Goal: Task Accomplishment & Management: Use online tool/utility

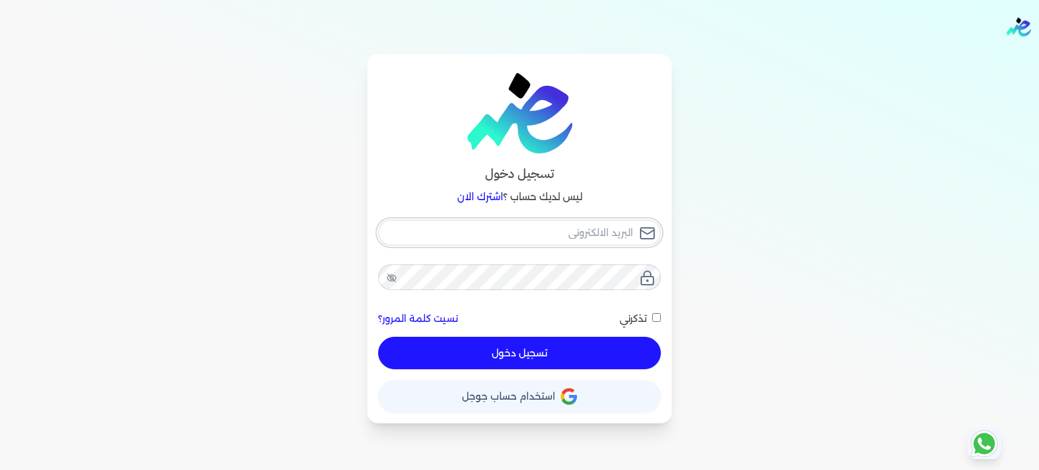
click at [572, 231] on input "email" at bounding box center [519, 233] width 283 height 26
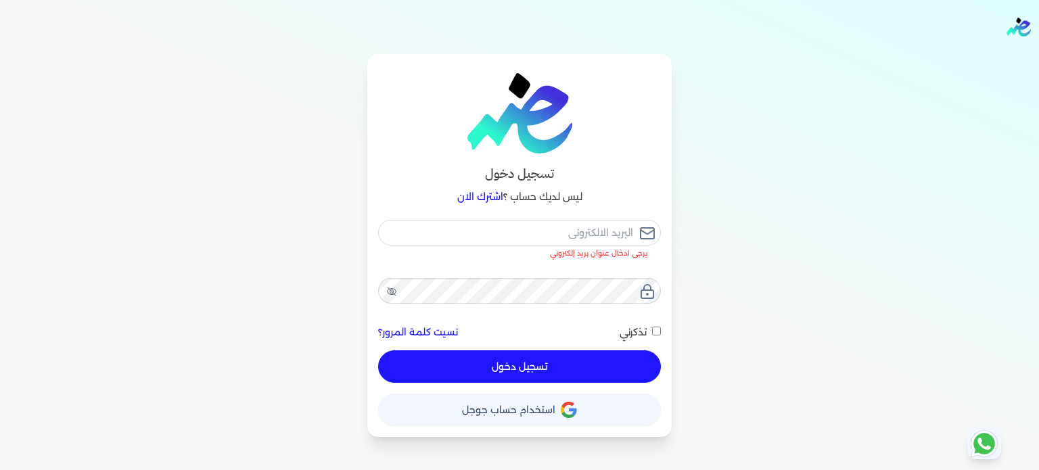
click at [676, 216] on div "تسجيل دخول ليس لديك حساب ؟ اشترك الان يرجى ادخال عنوان بريد إلكتروني نسيت كلمة …" at bounding box center [519, 245] width 1039 height 383
drag, startPoint x: 568, startPoint y: 227, endPoint x: 576, endPoint y: 228, distance: 8.1
click at [568, 227] on input "email" at bounding box center [519, 233] width 283 height 26
type input "e"
checkbox input "false"
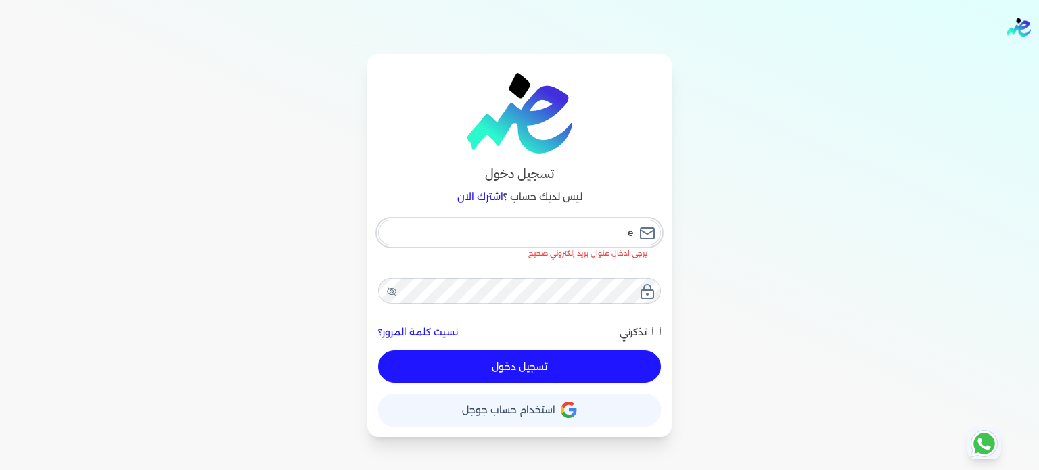
type input "es"
checkbox input "false"
type input "e"
checkbox input "false"
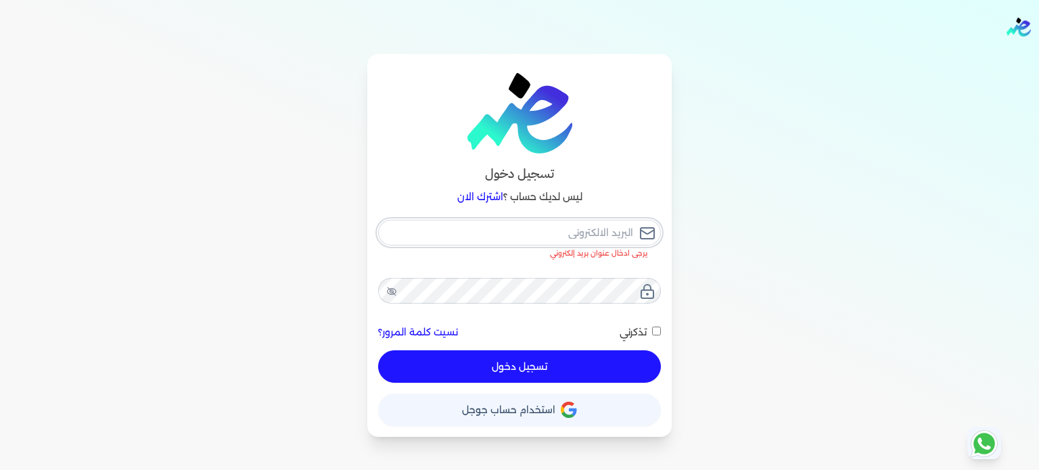
type input "s"
checkbox input "false"
type input "[EMAIL_ADDRESS][DOMAIN_NAME]"
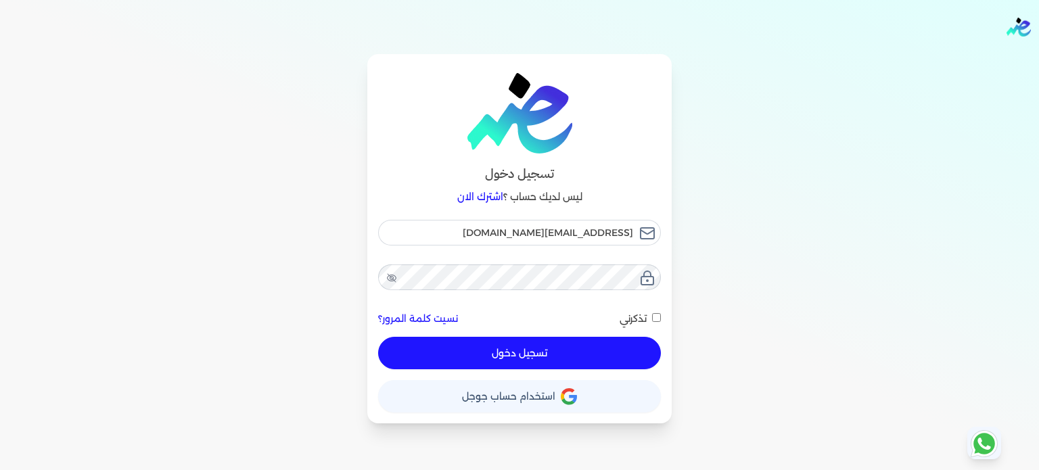
click at [610, 346] on button "تسجيل دخول" at bounding box center [519, 353] width 283 height 32
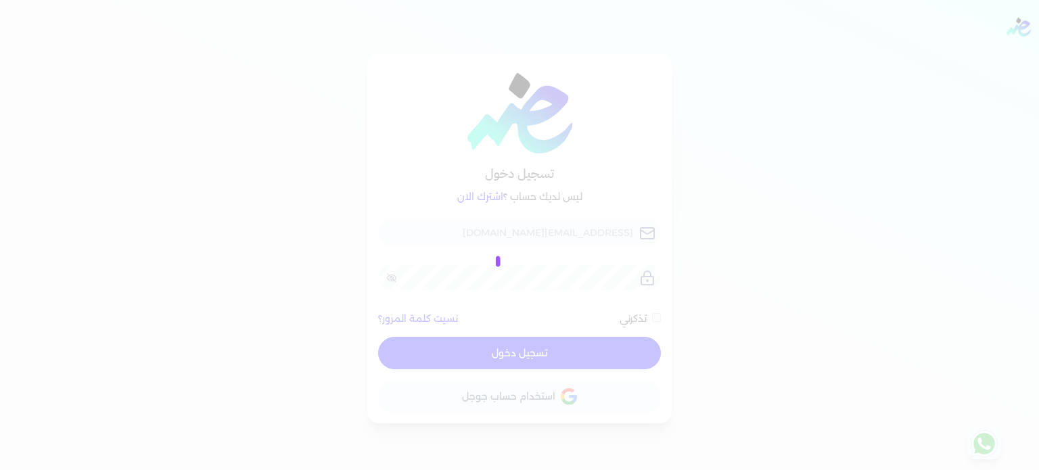
checkbox input "false"
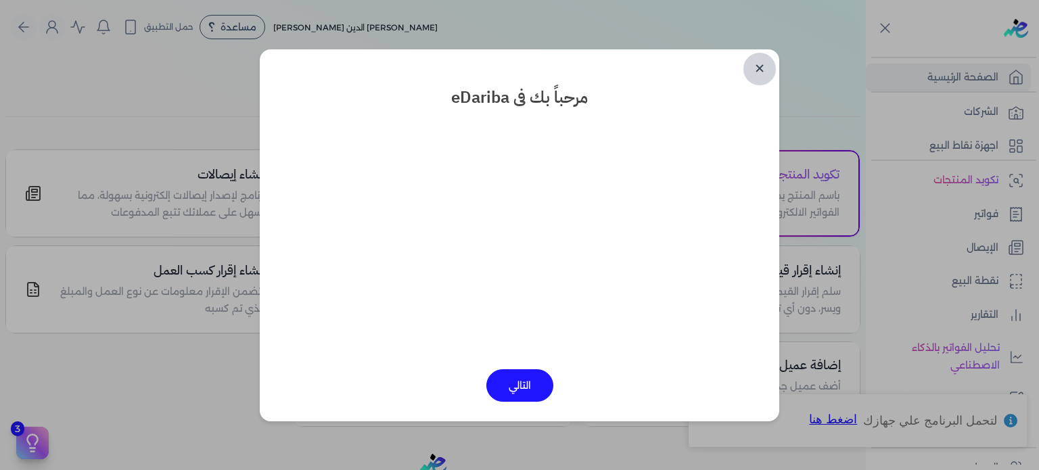
click at [768, 70] on link "✕" at bounding box center [760, 69] width 32 height 32
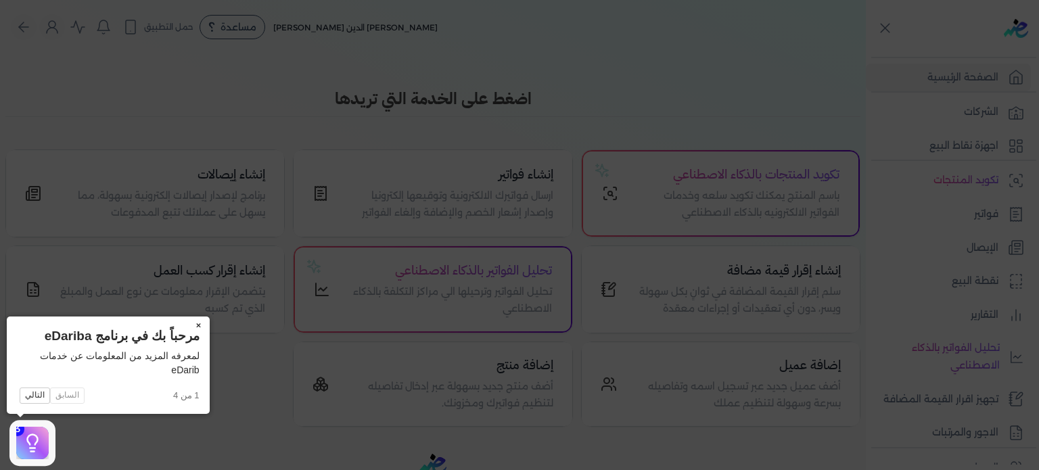
click at [199, 325] on button "×" at bounding box center [199, 326] width 22 height 19
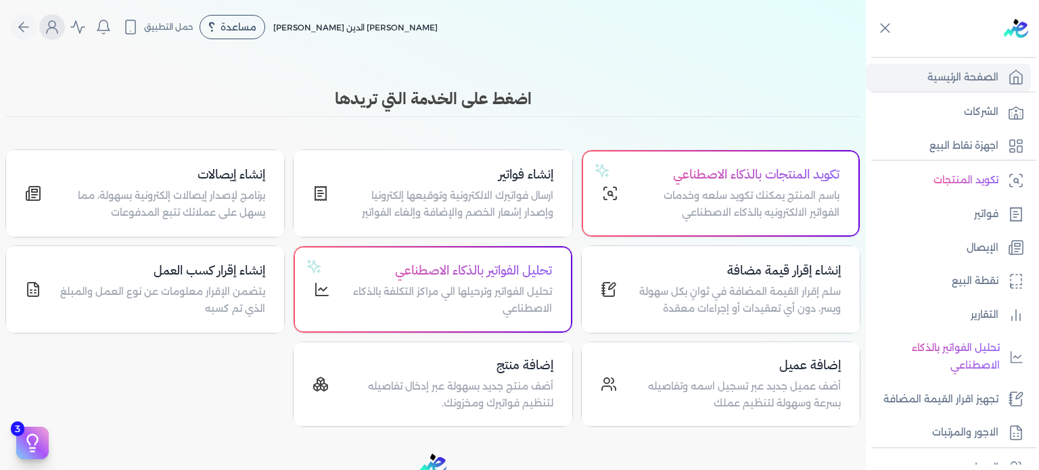
click at [53, 30] on icon "Global" at bounding box center [52, 27] width 16 height 16
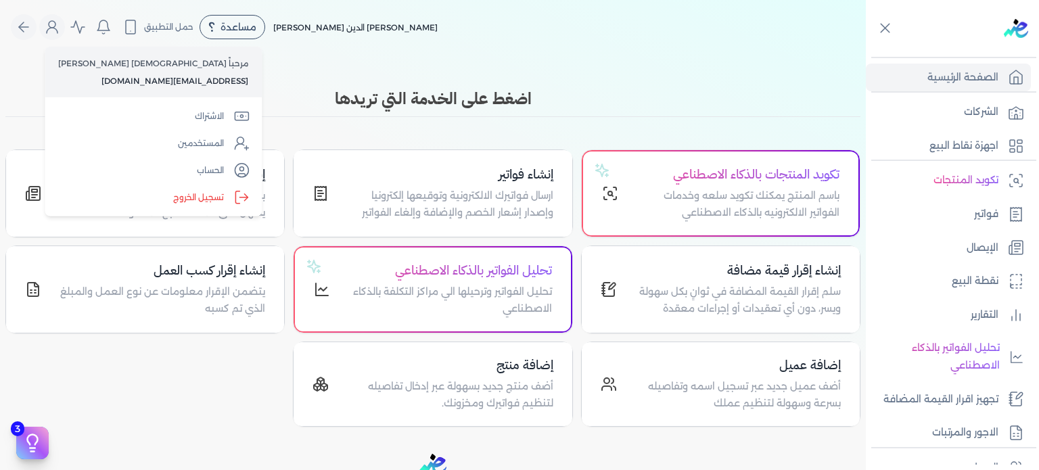
click at [407, 70] on div "Toggle Navigation الاسعار العمولات مساعدة خدمة العملاء دليل المستخدم تسجيل الدخ…" at bounding box center [433, 235] width 866 height 470
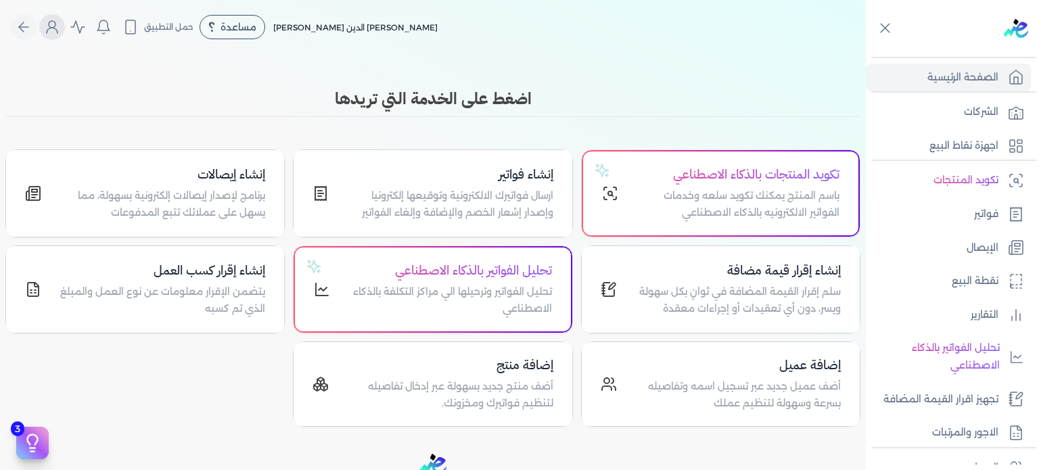
click at [60, 26] on icon "Global" at bounding box center [52, 27] width 16 height 16
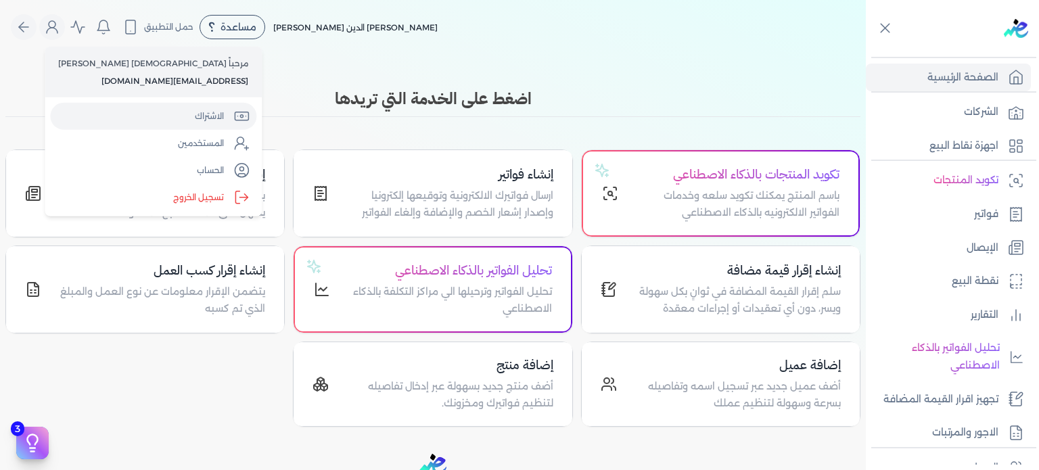
click at [147, 116] on link "الاشتراك" at bounding box center [153, 116] width 206 height 27
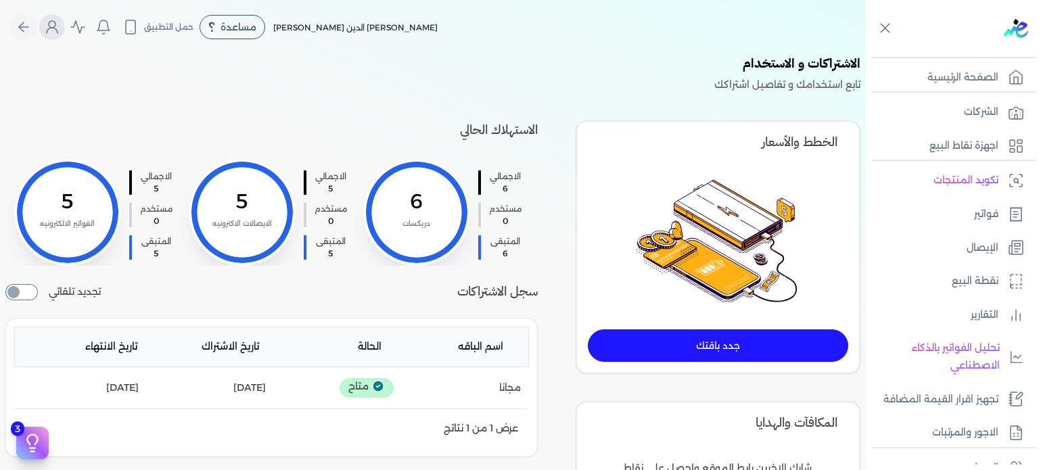
click at [60, 26] on icon "Global" at bounding box center [52, 27] width 16 height 16
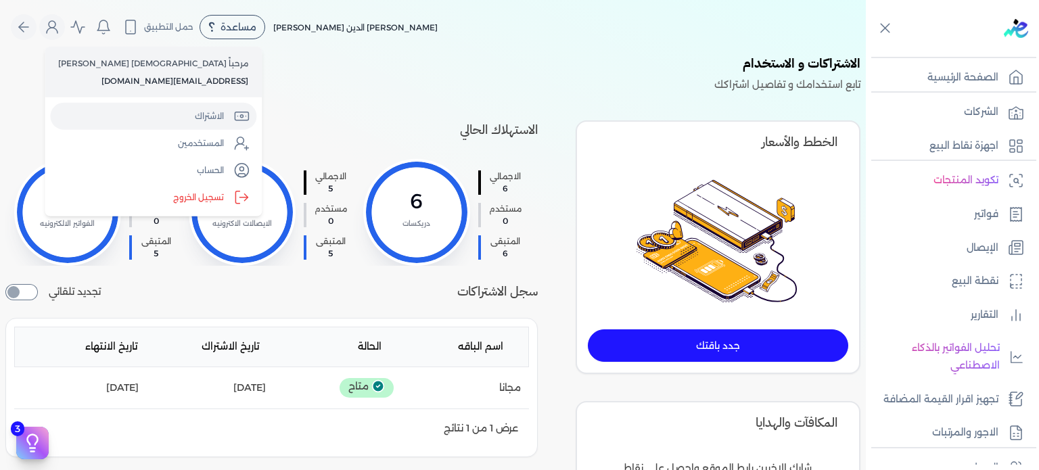
click at [149, 114] on link "الاشتراك" at bounding box center [153, 116] width 206 height 27
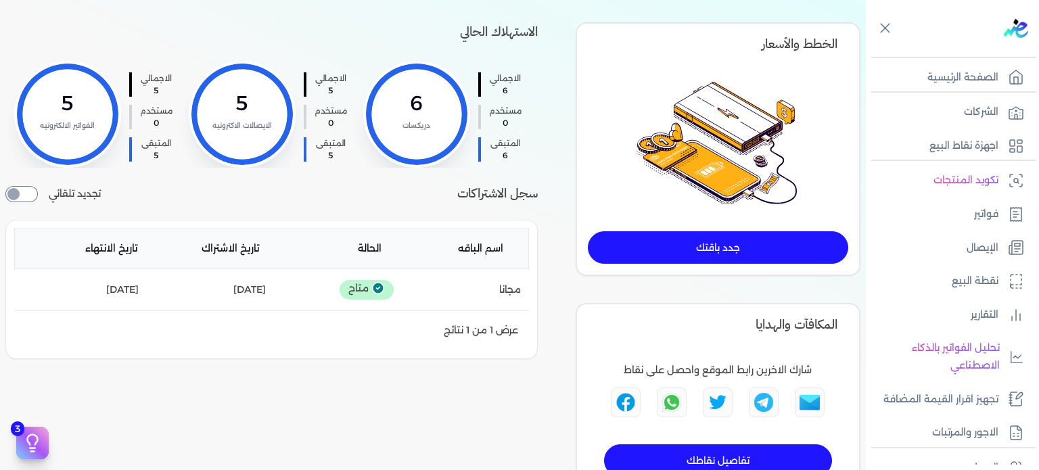
scroll to position [95, 0]
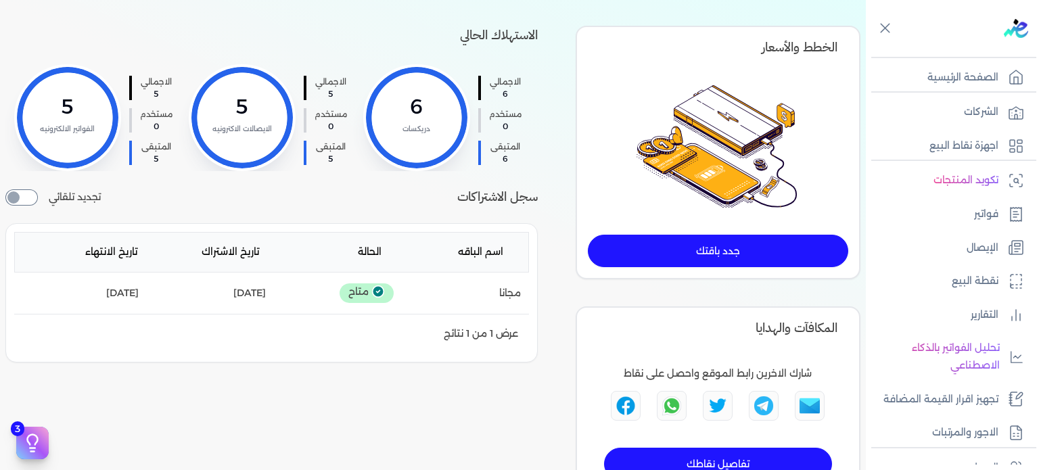
click at [677, 251] on link "جدد باقتك" at bounding box center [718, 251] width 260 height 32
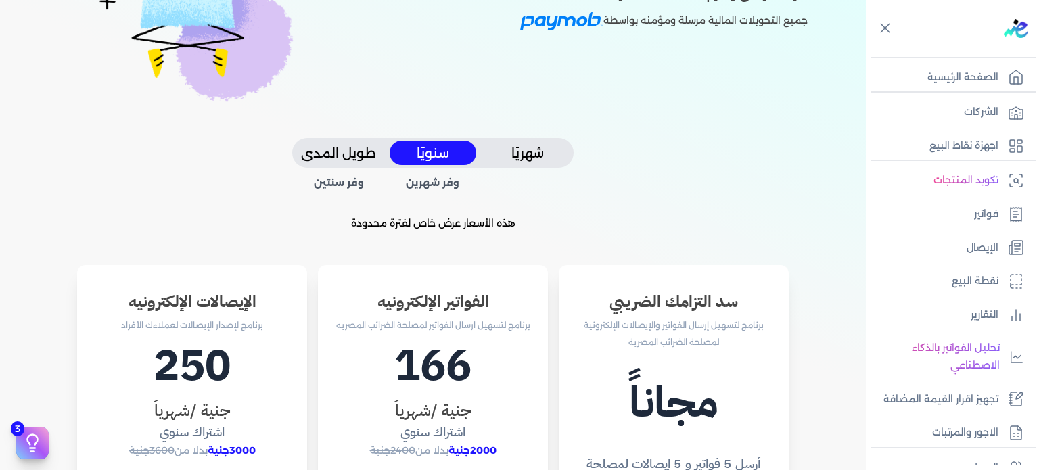
scroll to position [208, 0]
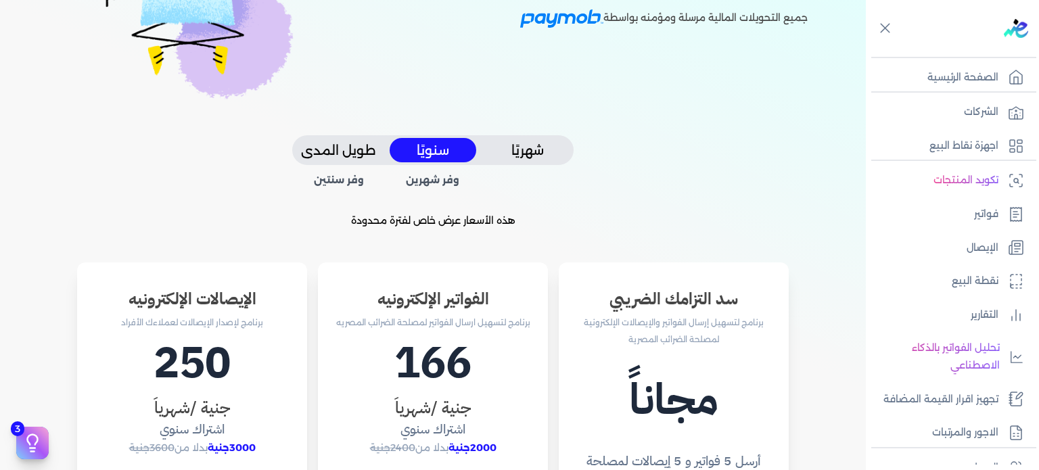
click at [528, 147] on button "شهريًا" at bounding box center [527, 150] width 87 height 25
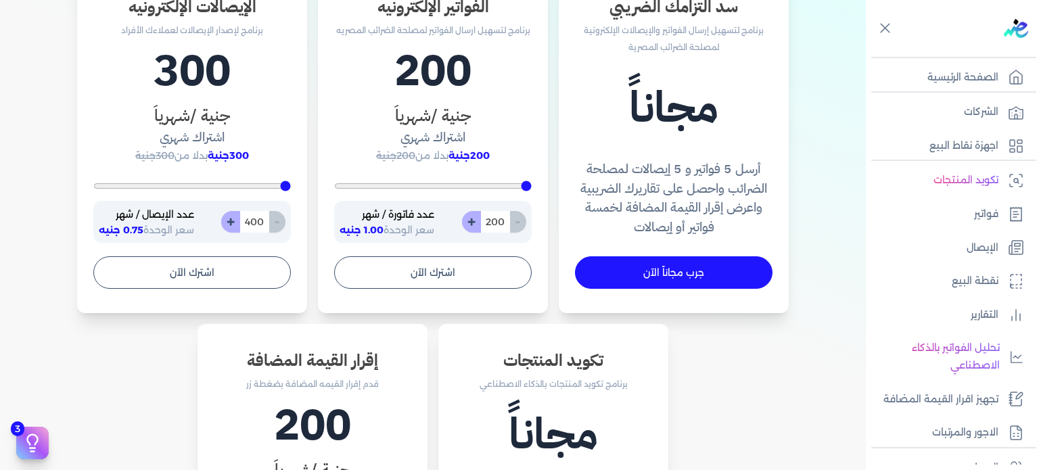
scroll to position [433, 0]
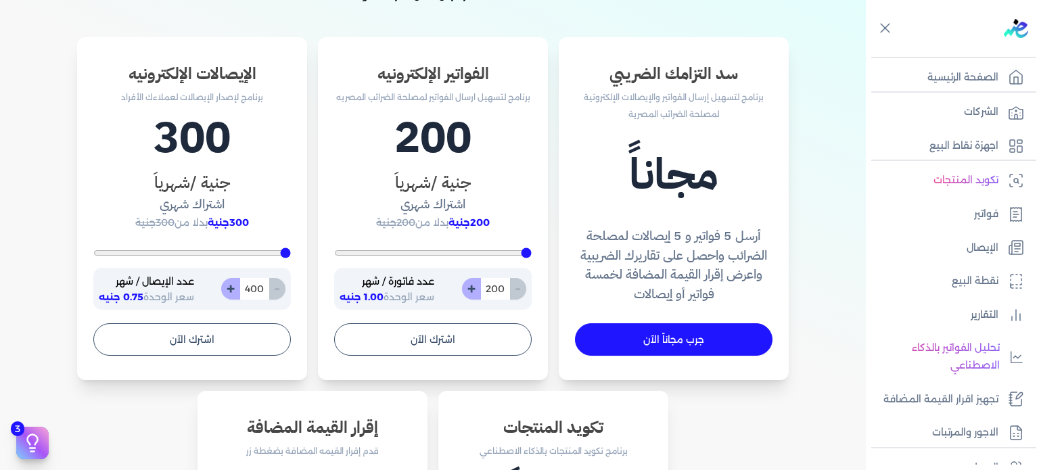
click at [503, 290] on input "200" at bounding box center [495, 289] width 30 height 22
type input "200"
type input "1"
type input "200"
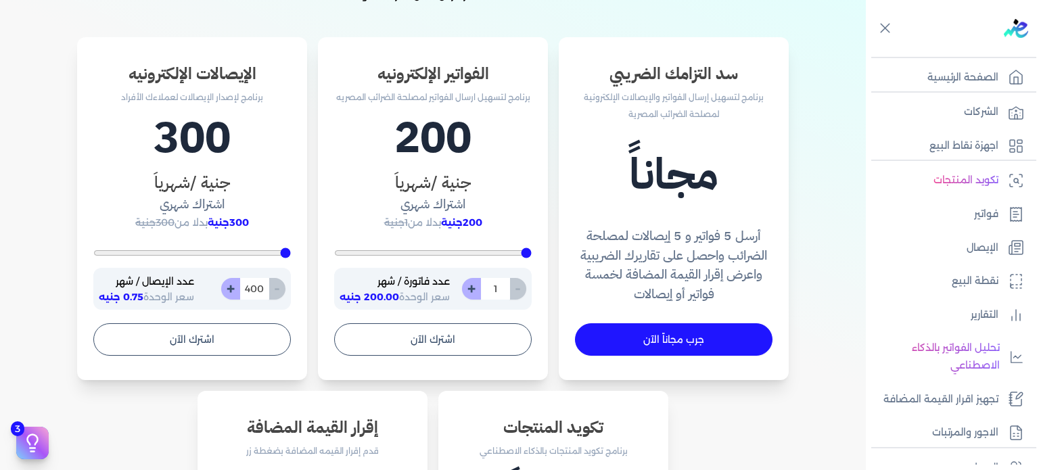
type input "11"
type input "200"
type input "112"
type input "200"
type input "11"
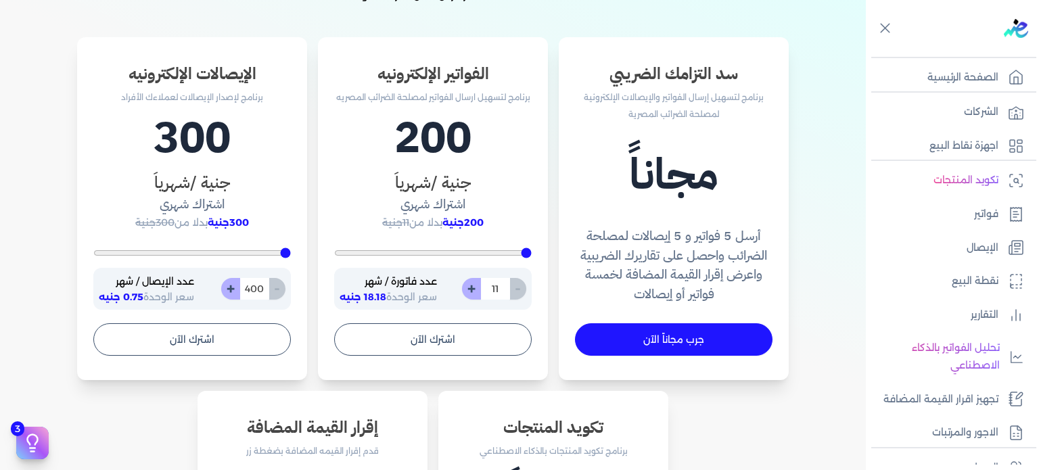
type input "200"
type input "1"
type input "2600"
type input "200"
type input "1"
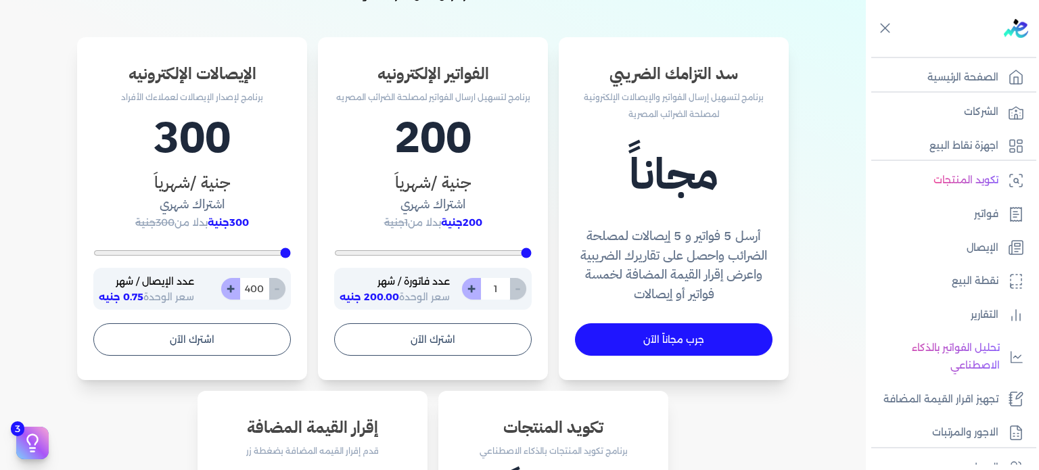
type input "200"
type input "112"
click at [496, 292] on input "112" at bounding box center [495, 289] width 30 height 22
type input "200"
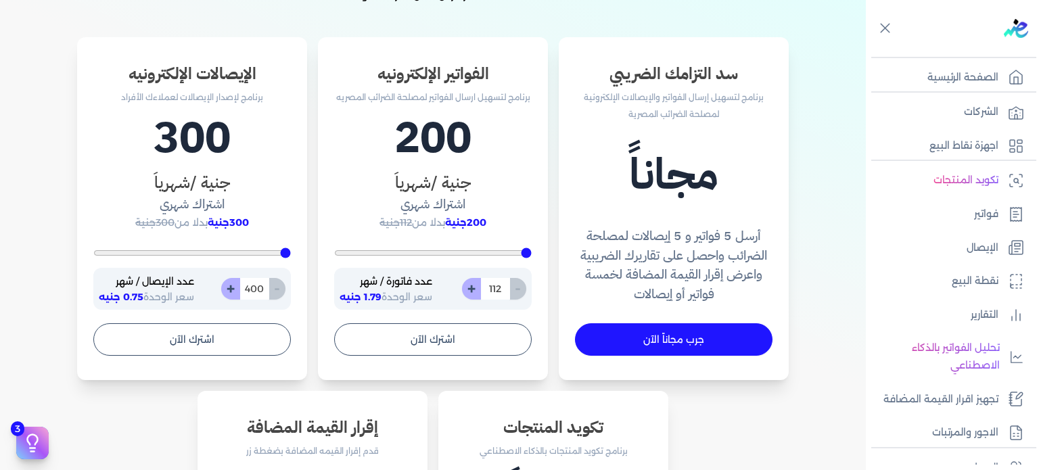
type input "2"
type input "200"
click at [307, 260] on div "الفواتير الإلكترونيه برنامج لتسهيل ارسال الفواتير لمصلحة الضرائب المصريه 200 جن…" at bounding box center [192, 209] width 230 height 344
click at [495, 290] on input "200" at bounding box center [495, 289] width 30 height 22
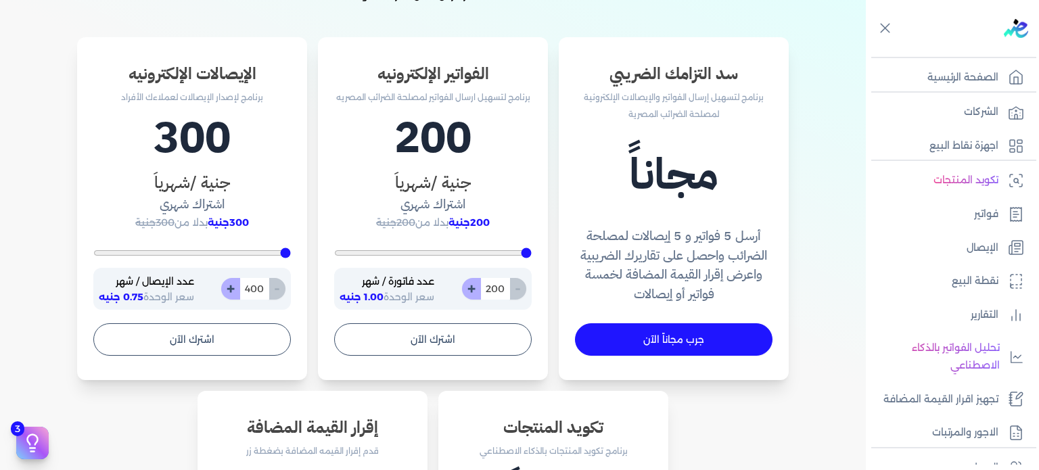
click at [495, 290] on input "200" at bounding box center [495, 289] width 30 height 22
click at [497, 290] on input "200" at bounding box center [495, 289] width 30 height 22
type input "200"
type input "2"
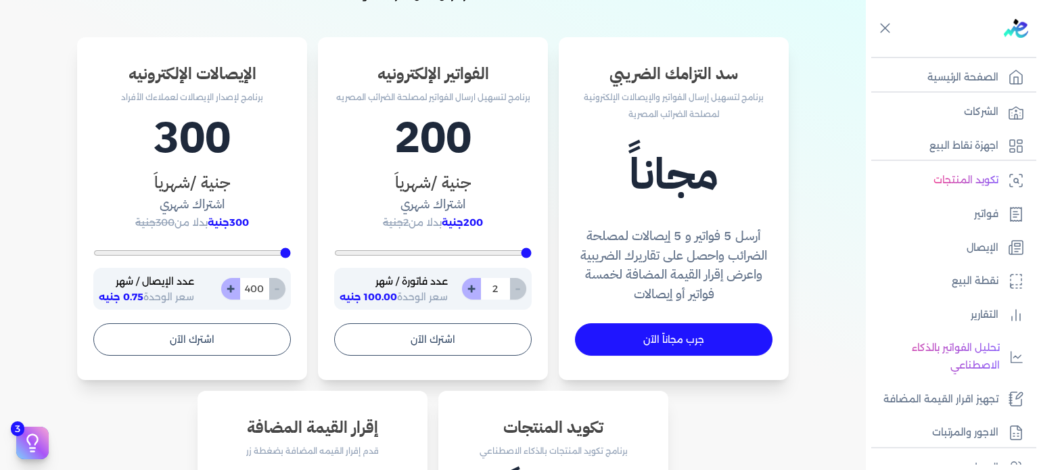
type input "200"
type input "25"
type input "250"
type input "25"
type input "200"
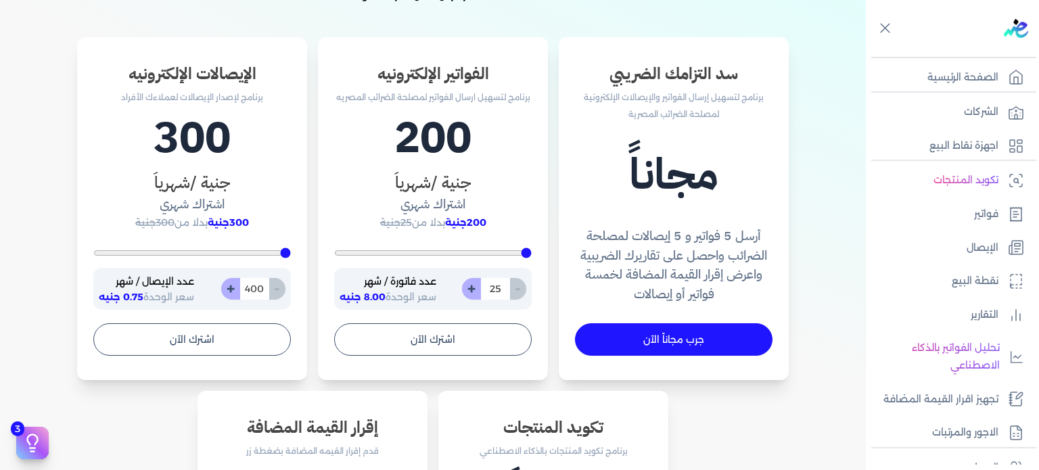
type input "2"
type input "2600"
type input "200"
type input "5"
type input "200"
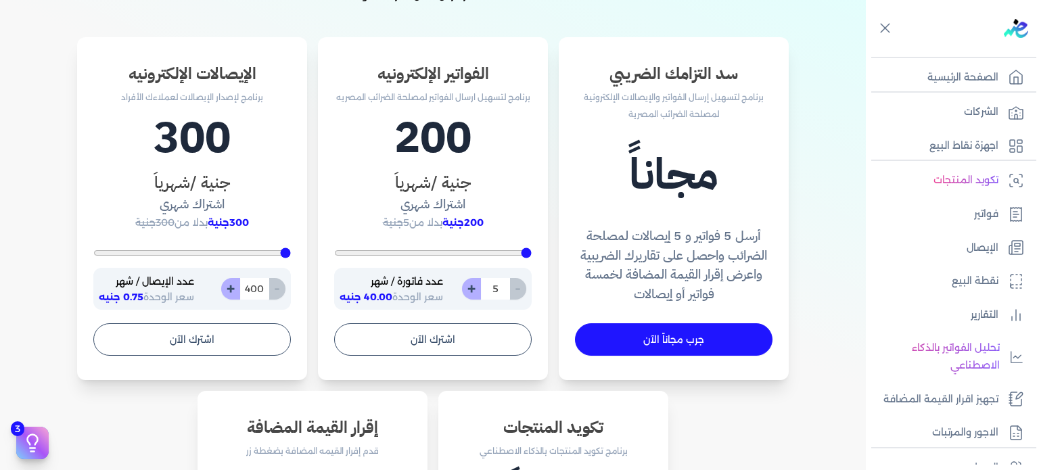
type input "50"
type input "500"
type input "200"
type input "50"
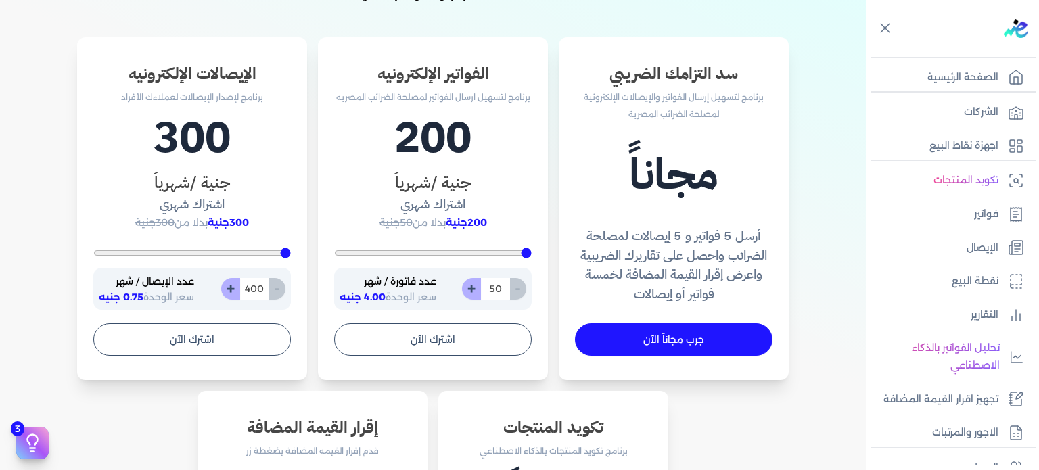
type input "200"
type input "5"
type input "2600"
type input "200"
type input "2"
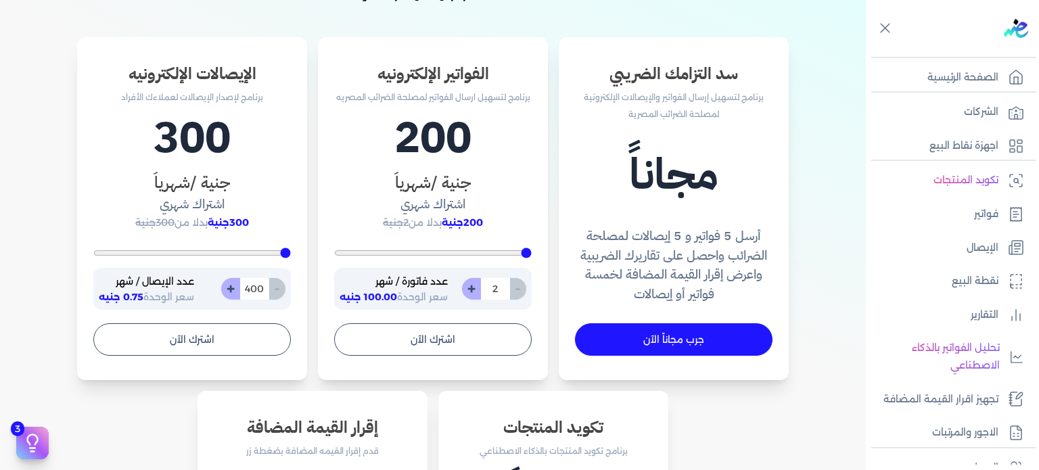
type input "200"
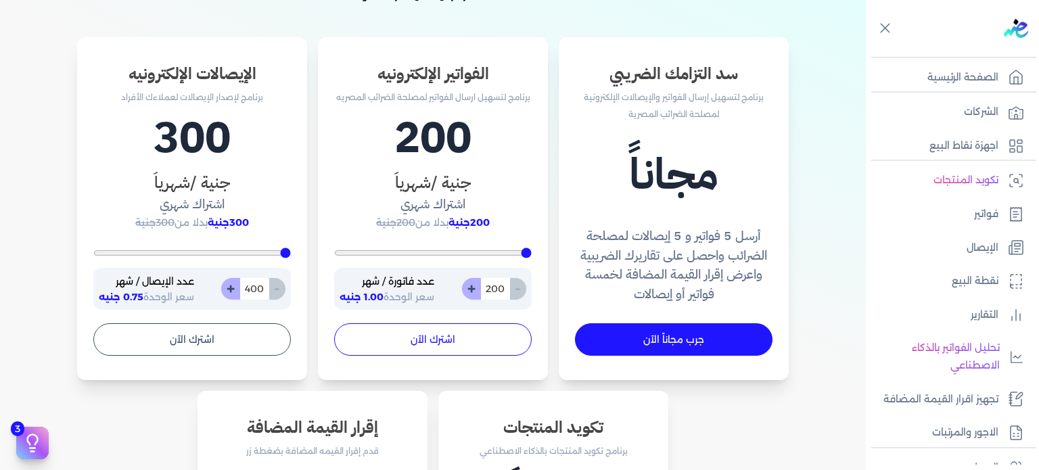
click at [438, 340] on button "اشترك الآن" at bounding box center [433, 339] width 198 height 32
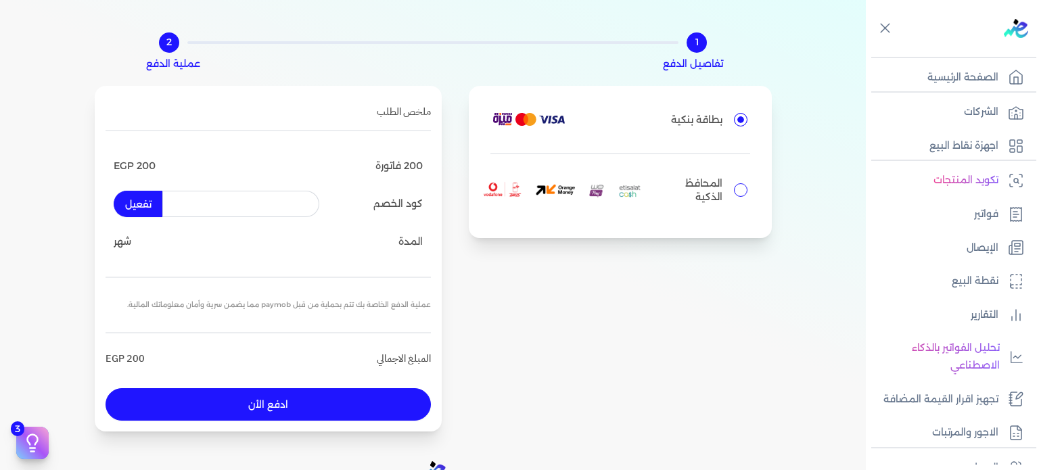
scroll to position [112, 0]
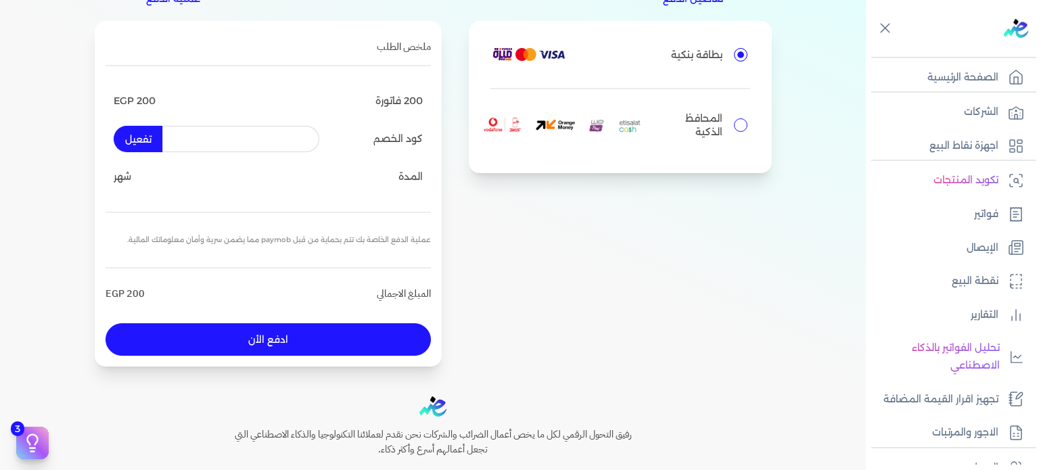
click at [734, 122] on input "المحافظ الذكية" at bounding box center [741, 125] width 14 height 14
radio input "true"
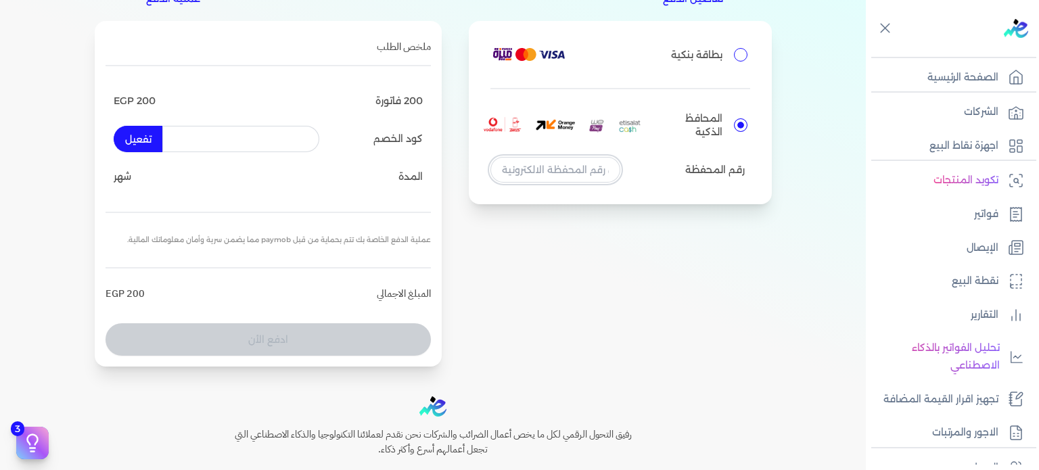
click at [574, 170] on input "tel" at bounding box center [555, 170] width 130 height 26
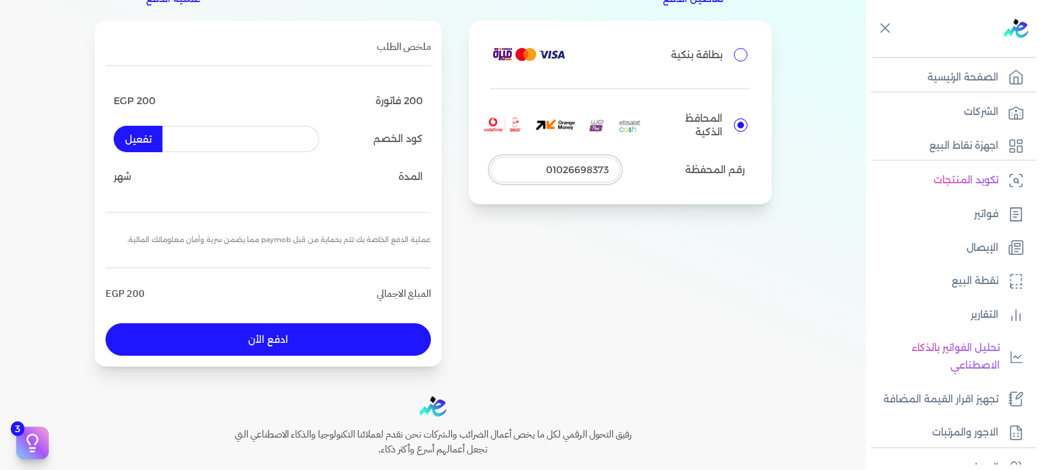
type input "01026698373"
click at [271, 336] on button "ادفع الأن" at bounding box center [268, 339] width 325 height 32
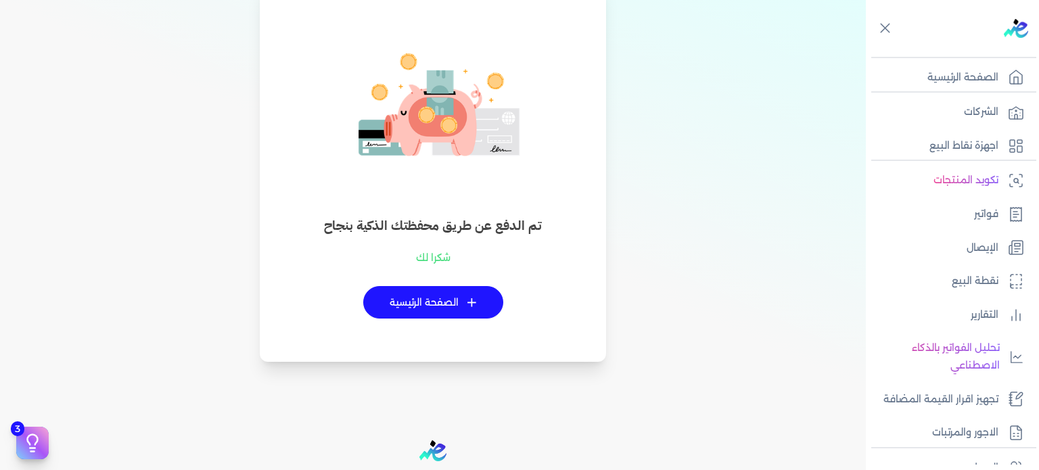
scroll to position [112, 0]
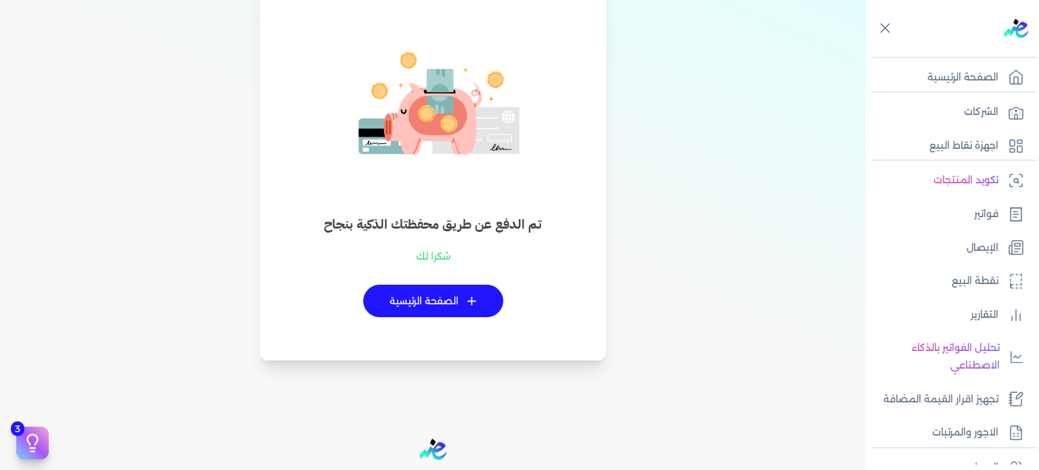
click at [454, 302] on link "+ الصفحة الرئيسية" at bounding box center [433, 301] width 140 height 32
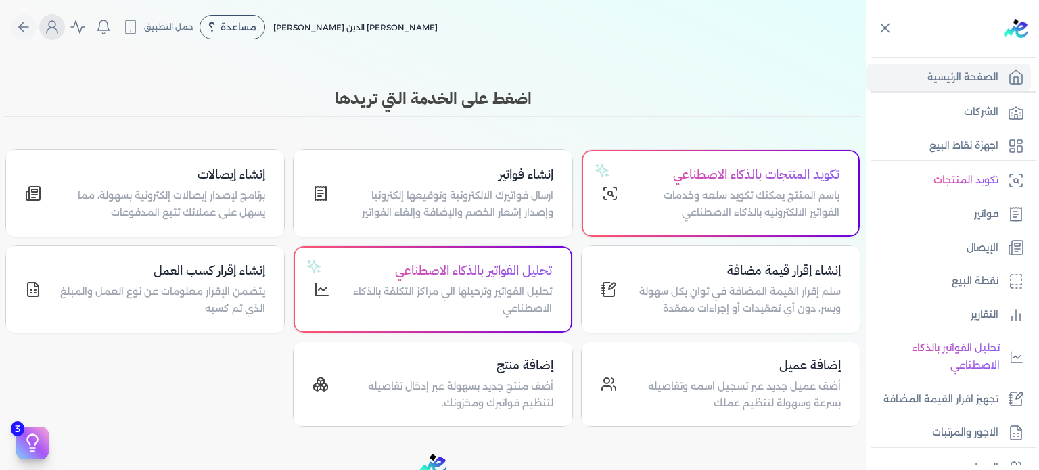
click at [49, 26] on button "Global" at bounding box center [52, 27] width 26 height 26
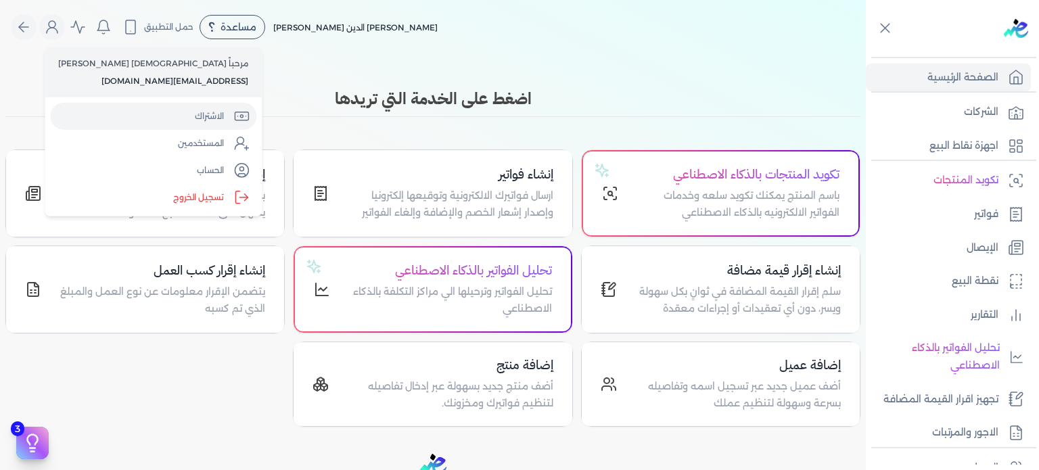
click at [121, 113] on link "الاشتراك" at bounding box center [153, 116] width 206 height 27
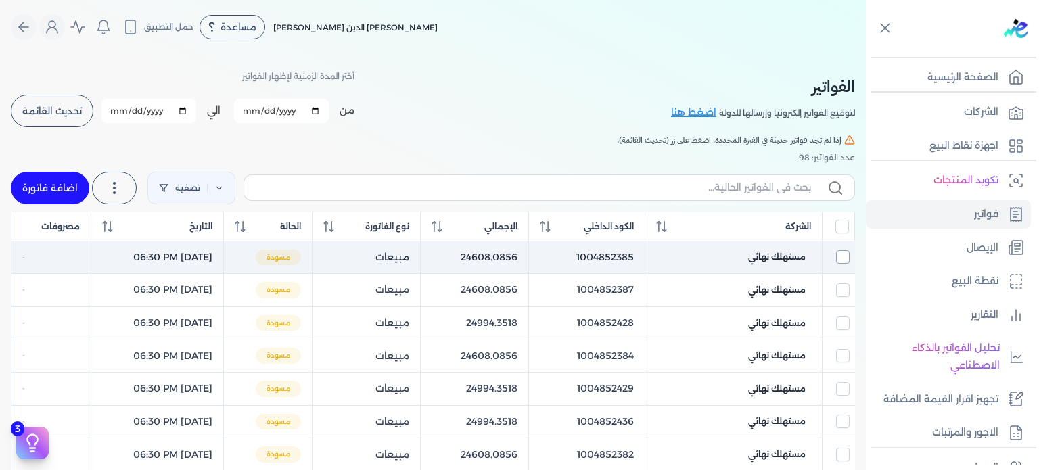
click at [842, 227] on input "All items unselected" at bounding box center [843, 227] width 14 height 14
checkbox input "true"
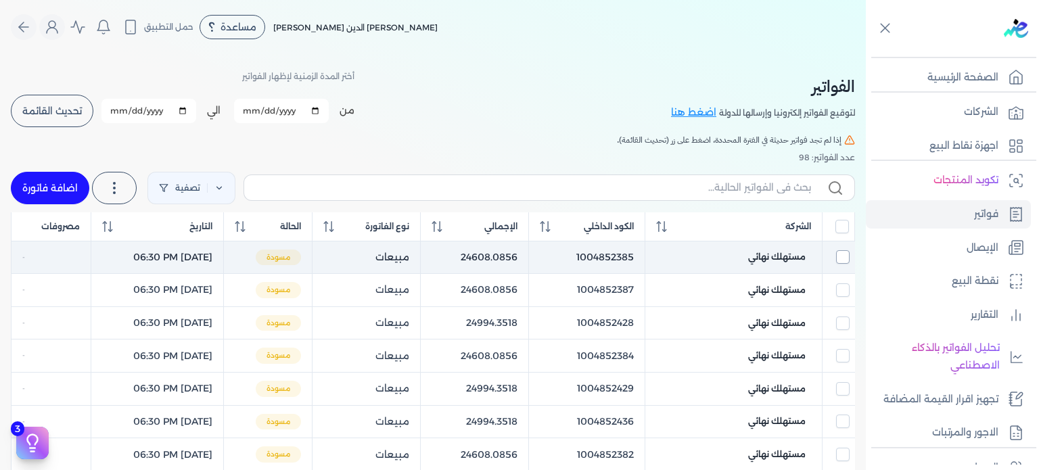
checkbox input "true"
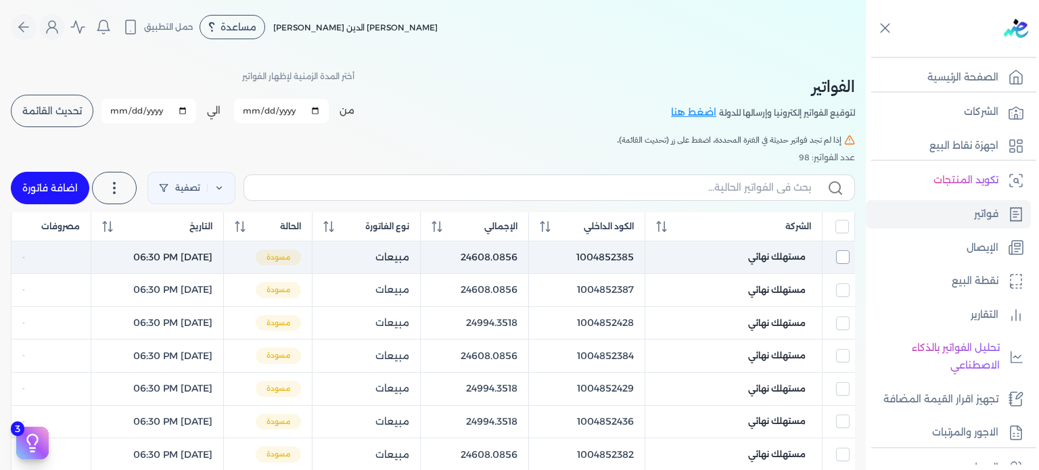
checkbox input "true"
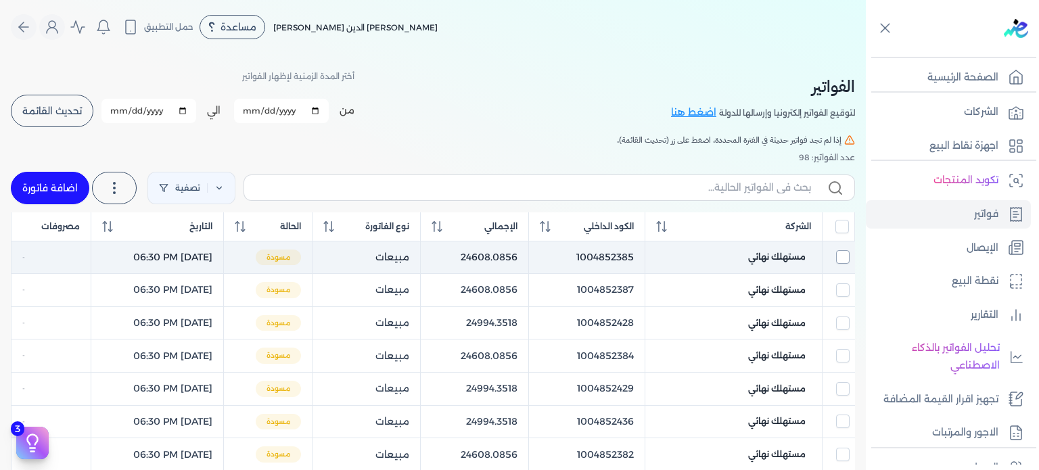
checkbox input "true"
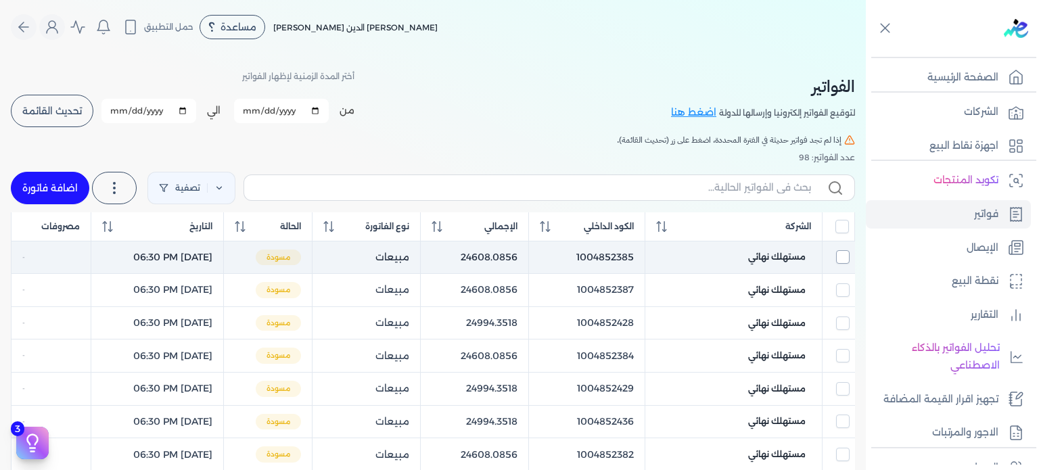
checkbox input "true"
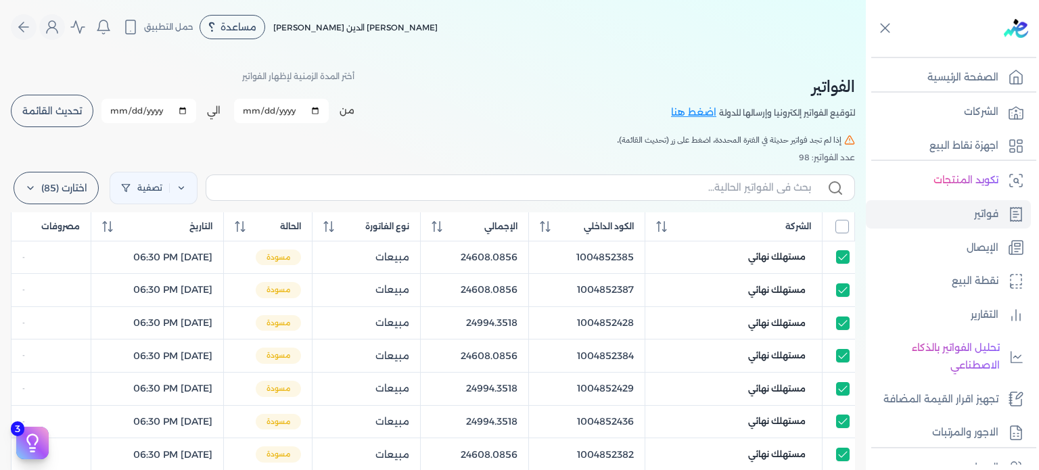
click at [842, 229] on input "All items unselected" at bounding box center [843, 227] width 14 height 14
checkbox input "false"
checkbox input "true"
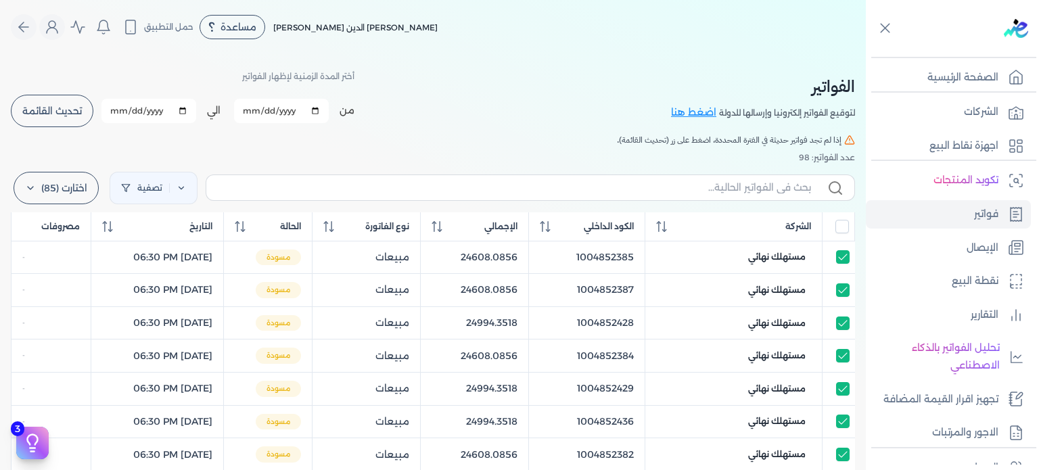
checkbox input "true"
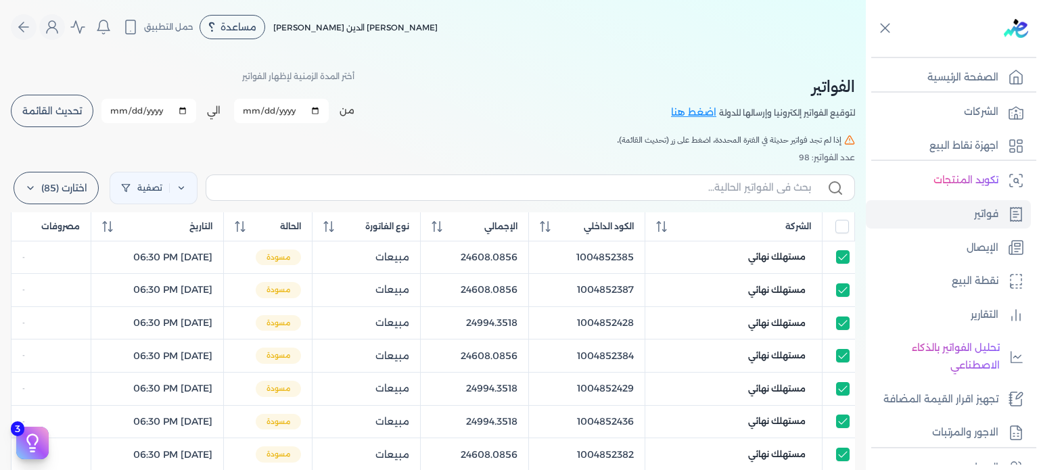
checkbox input "true"
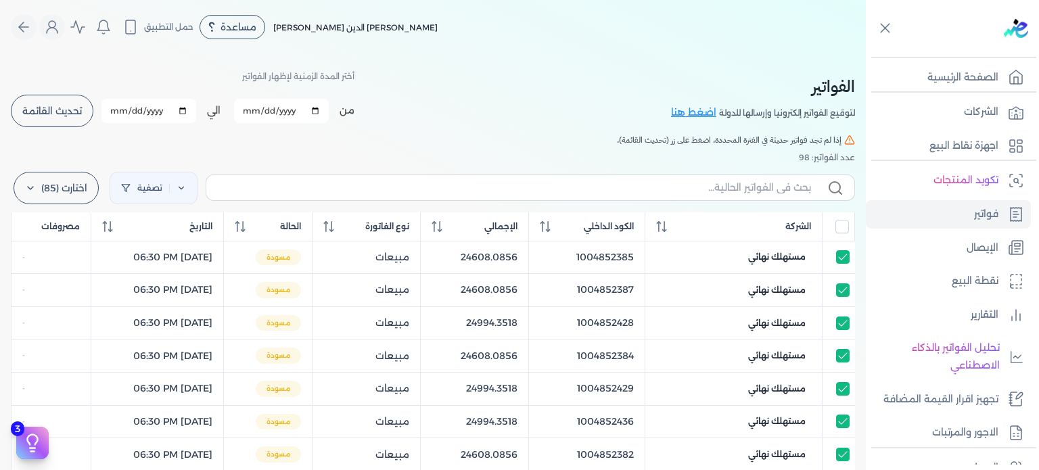
checkbox input "true"
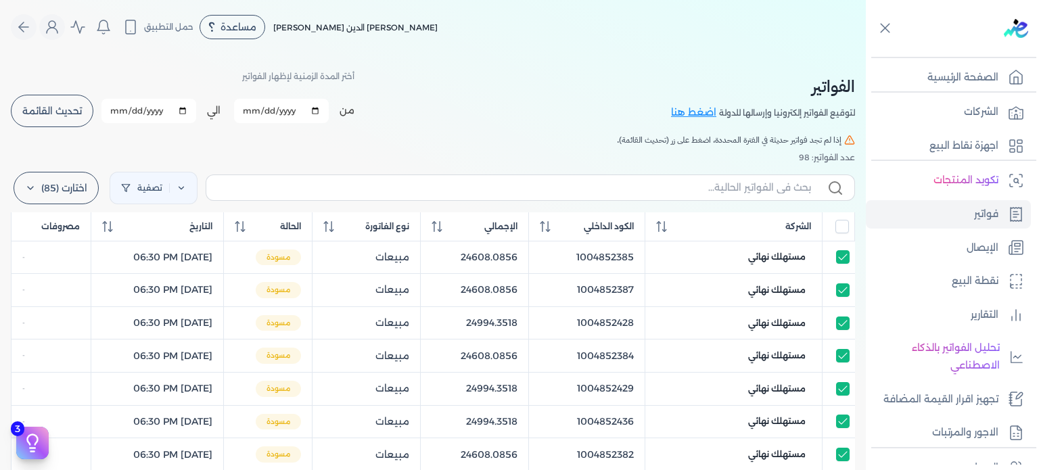
checkbox input "true"
click at [72, 108] on span "تحديث القائمة" at bounding box center [52, 110] width 60 height 9
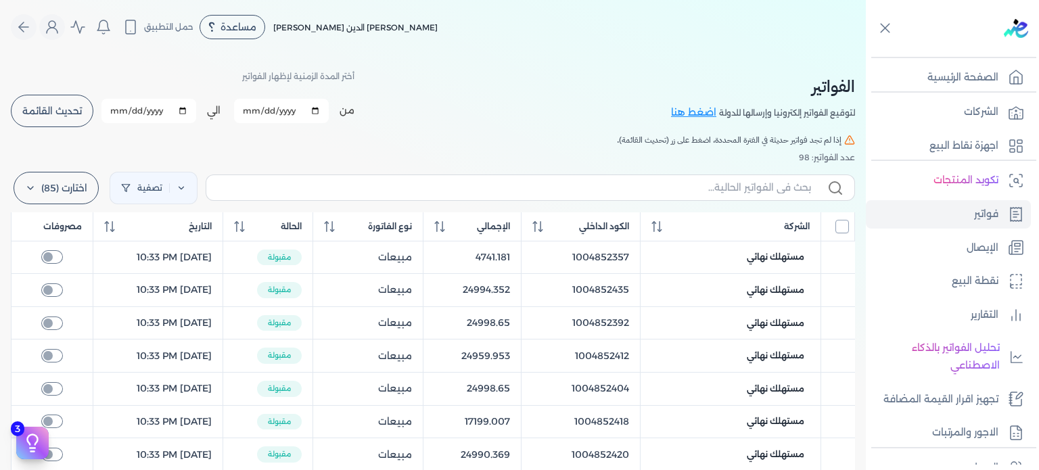
click at [840, 225] on input "All items unselected" at bounding box center [843, 227] width 14 height 14
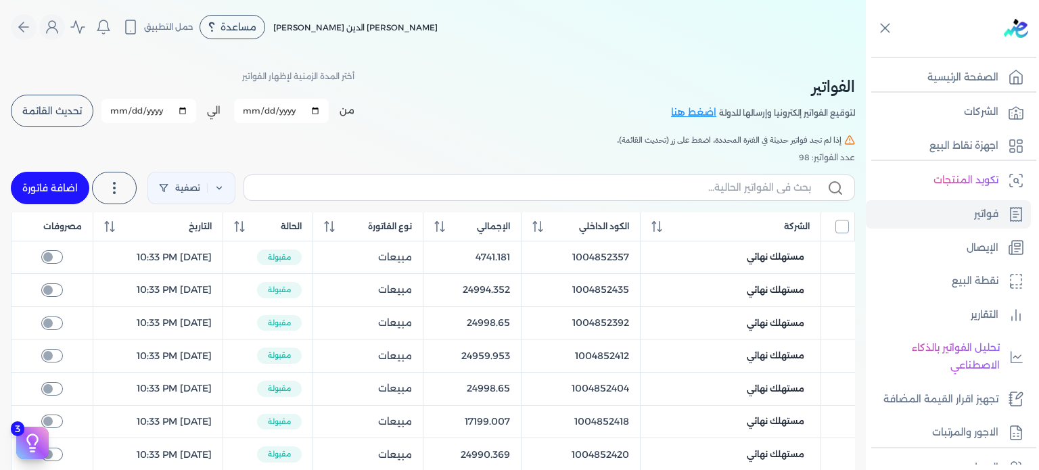
click at [840, 225] on input "All items unselected" at bounding box center [843, 227] width 14 height 14
click at [842, 230] on input "All items unselected" at bounding box center [843, 227] width 14 height 14
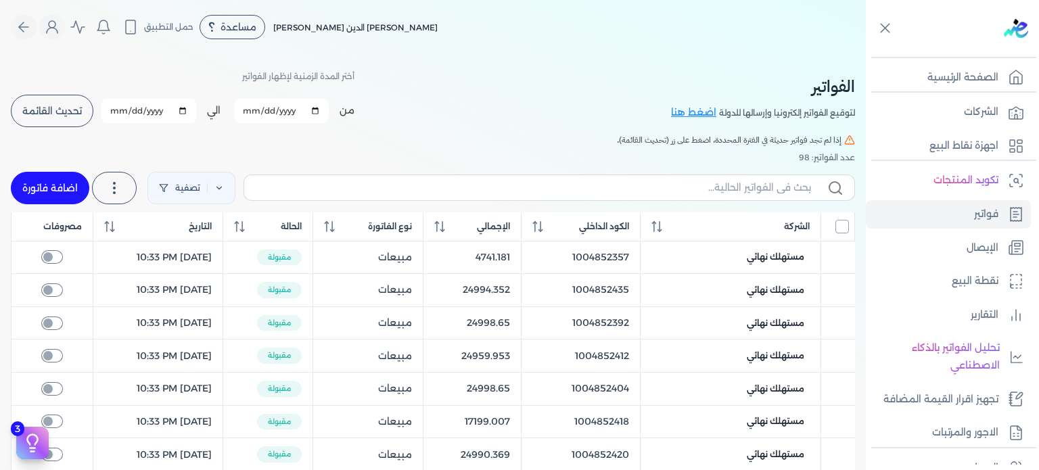
click at [842, 230] on input "All items unselected" at bounding box center [843, 227] width 14 height 14
click at [844, 227] on input "All items unselected" at bounding box center [843, 227] width 14 height 14
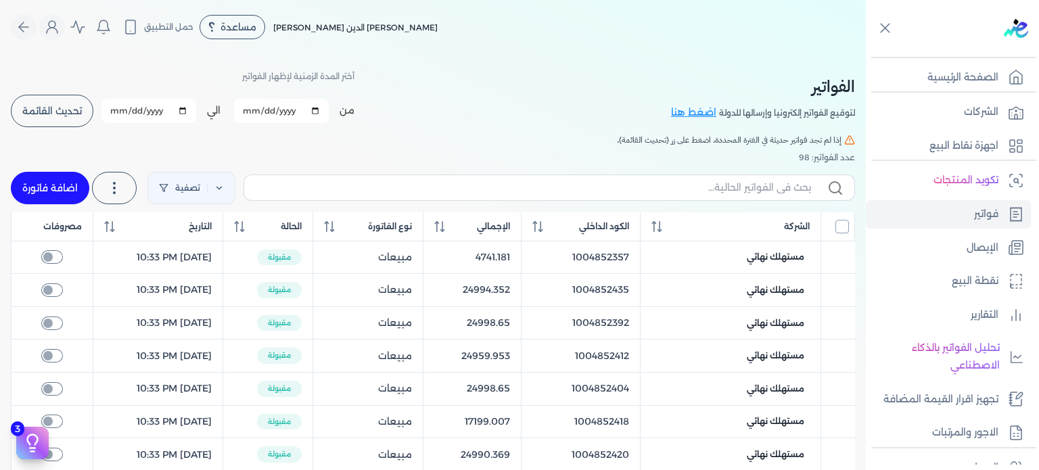
click at [844, 227] on input "All items unselected" at bounding box center [843, 227] width 14 height 14
checkbox input "false"
drag, startPoint x: 862, startPoint y: 199, endPoint x: 874, endPoint y: 382, distance: 183.7
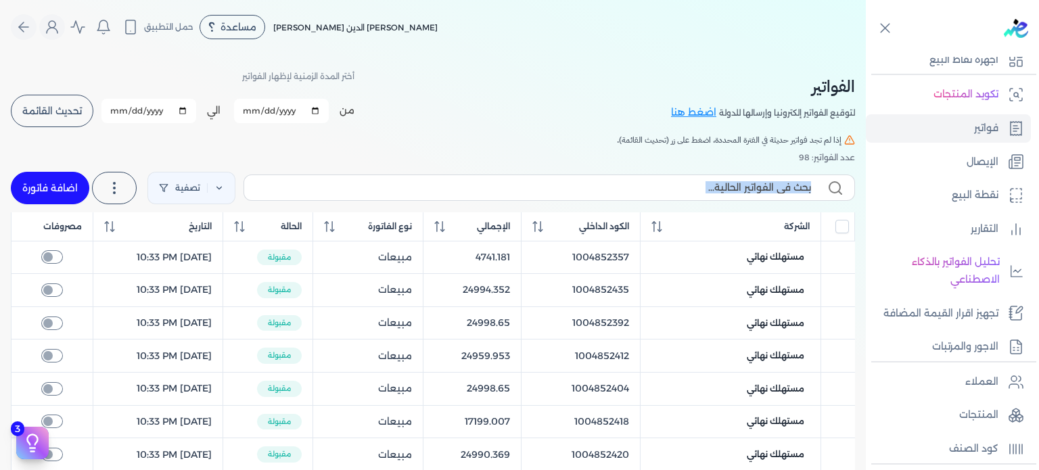
scroll to position [87, 0]
click at [936, 451] on link "كود الصنف" at bounding box center [948, 448] width 165 height 28
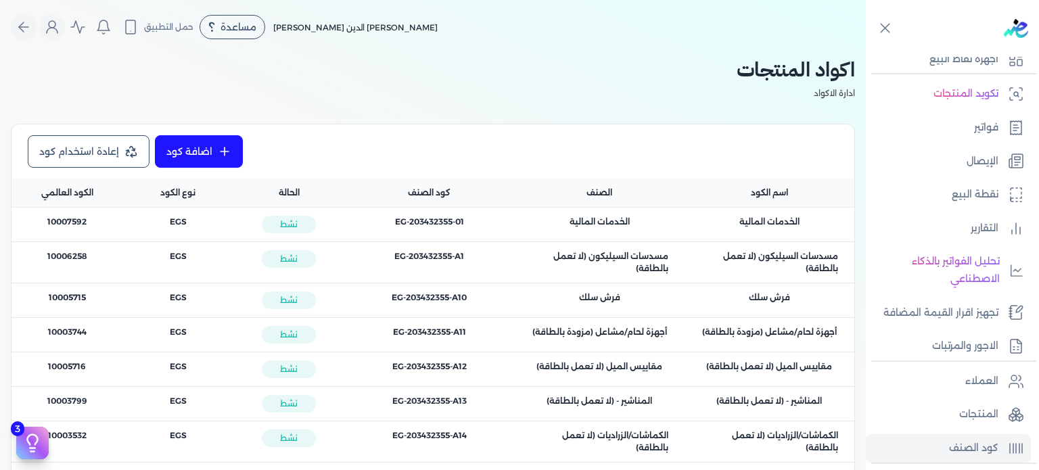
scroll to position [258, 0]
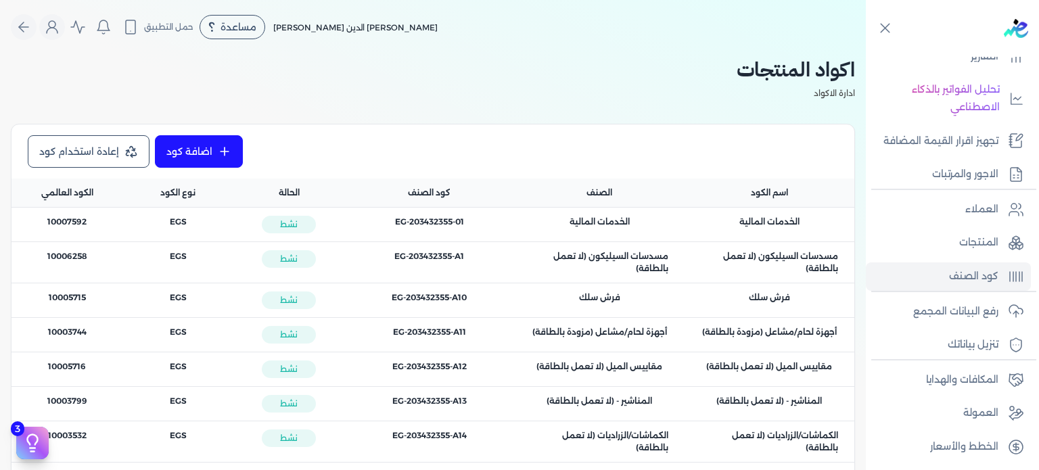
drag, startPoint x: 864, startPoint y: 323, endPoint x: 862, endPoint y: 381, distance: 58.2
click at [964, 311] on p "رفع البيانات المجمع" at bounding box center [955, 312] width 85 height 18
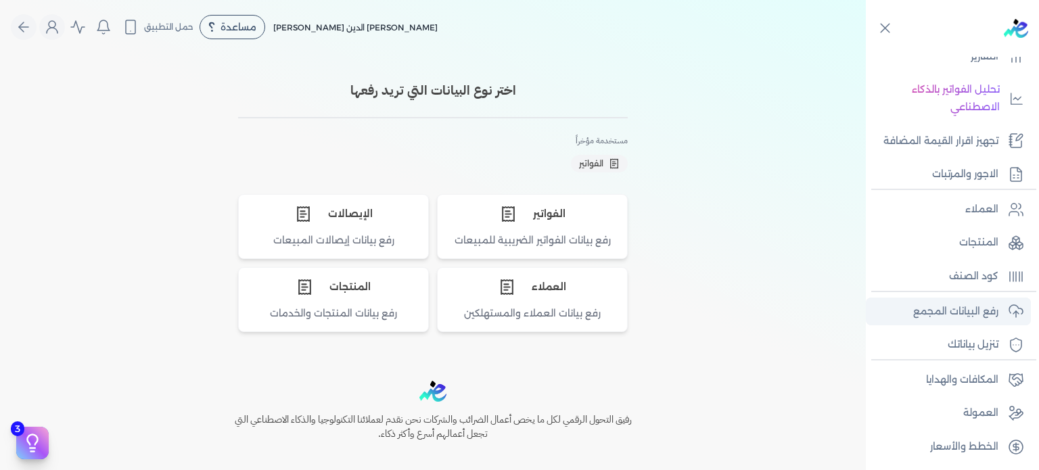
click at [963, 311] on p "رفع البيانات المجمع" at bounding box center [955, 312] width 85 height 18
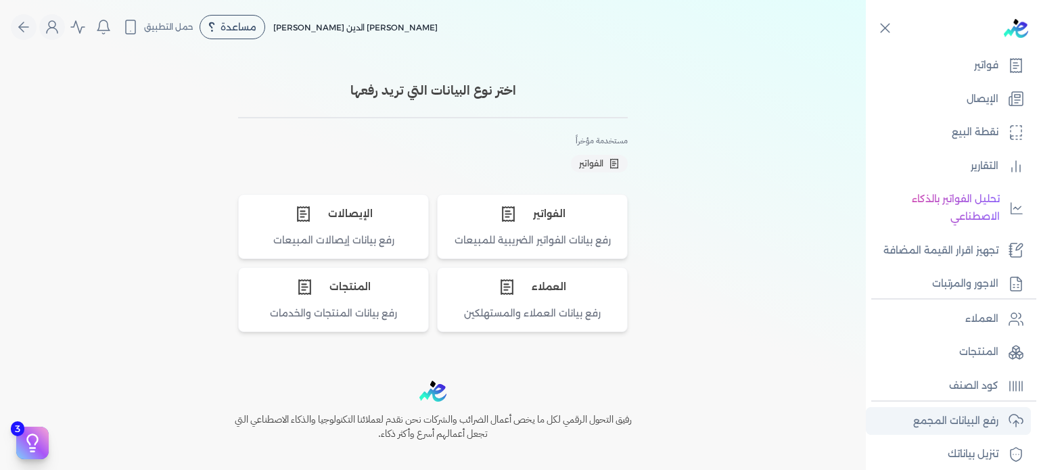
scroll to position [146, 0]
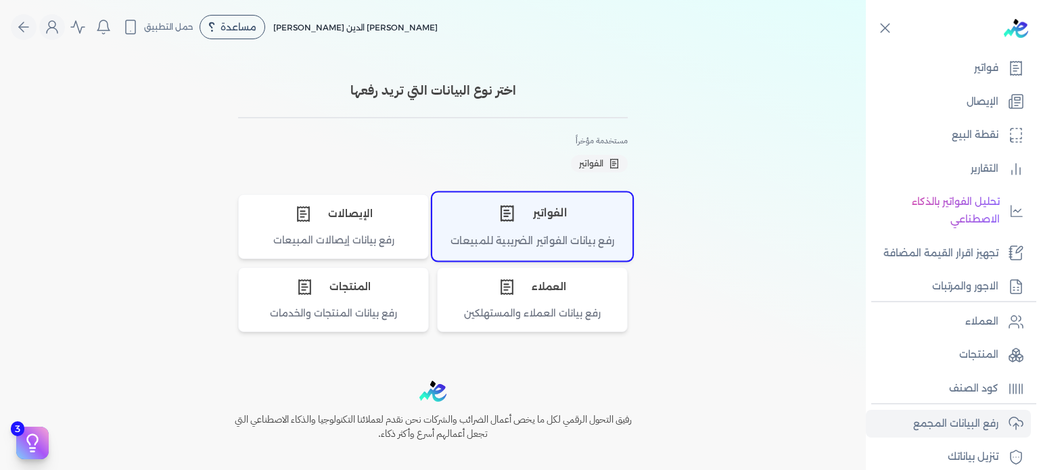
click at [547, 234] on div "رفع بيانات الفواتير الضريبية للمبيعات" at bounding box center [532, 246] width 199 height 26
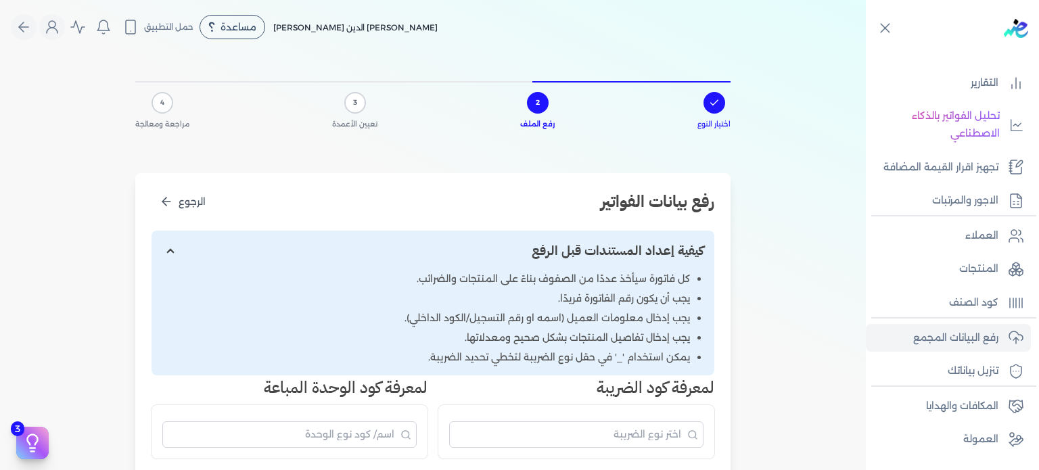
scroll to position [258, 0]
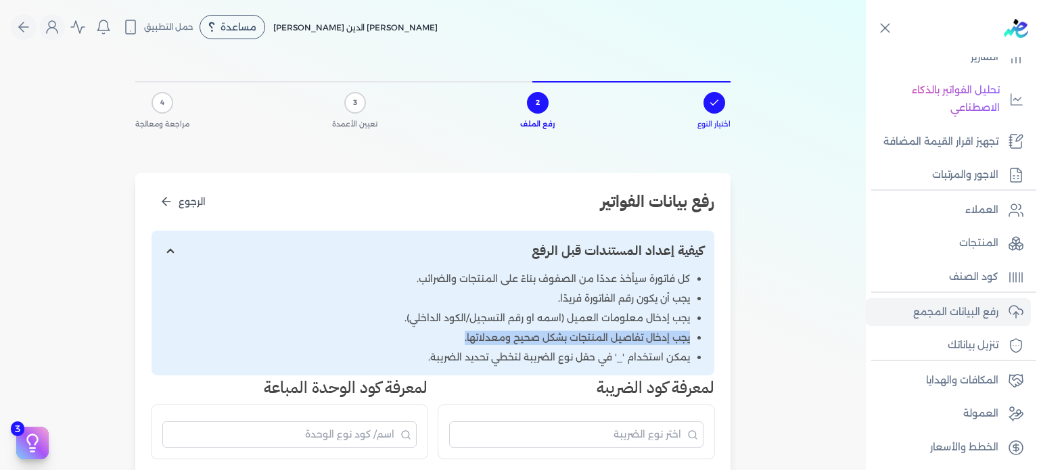
drag, startPoint x: 865, startPoint y: 332, endPoint x: 775, endPoint y: 352, distance: 92.4
click at [858, 375] on div "اختيار النوع 2 رفع الملف 3 تعيين الأعمدة 4 مراجعة ومعالجة رفع بيانات الفواتير ا…" at bounding box center [433, 447] width 866 height 786
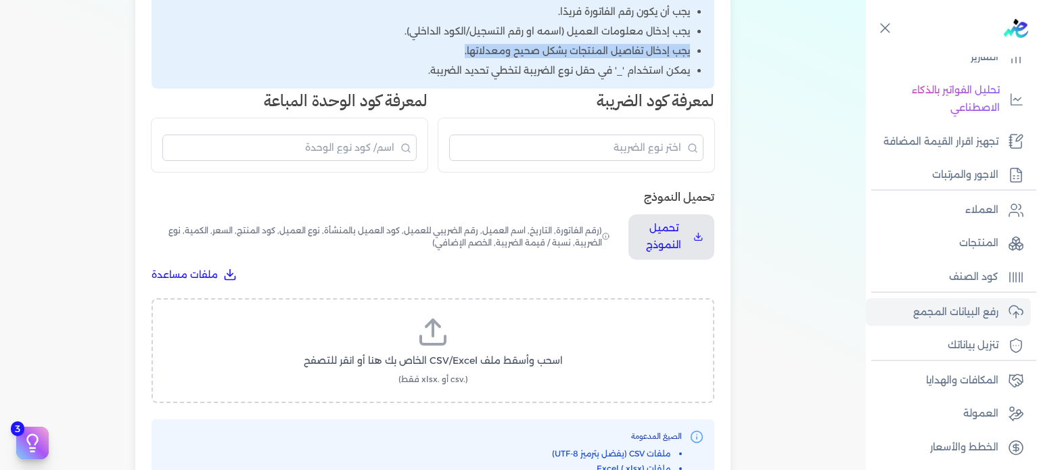
scroll to position [361, 0]
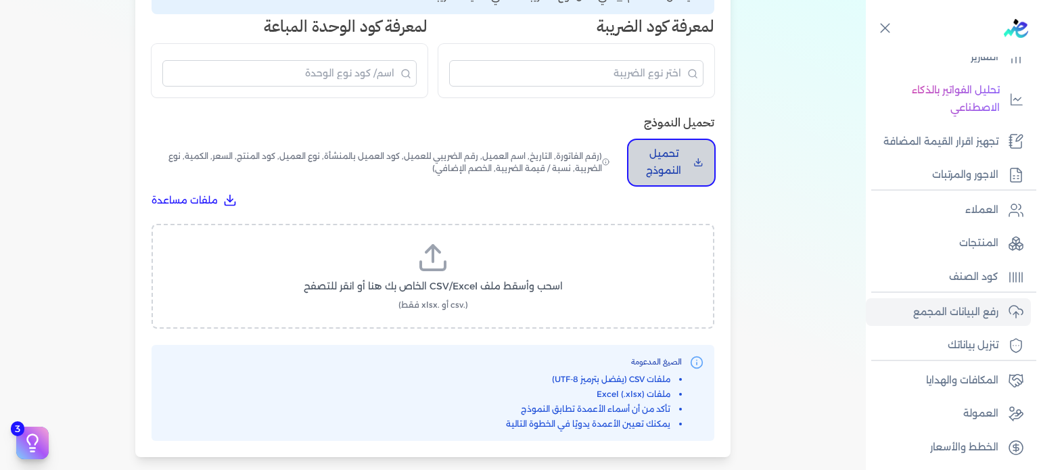
click at [674, 158] on p "تحميل النموذج" at bounding box center [663, 162] width 49 height 35
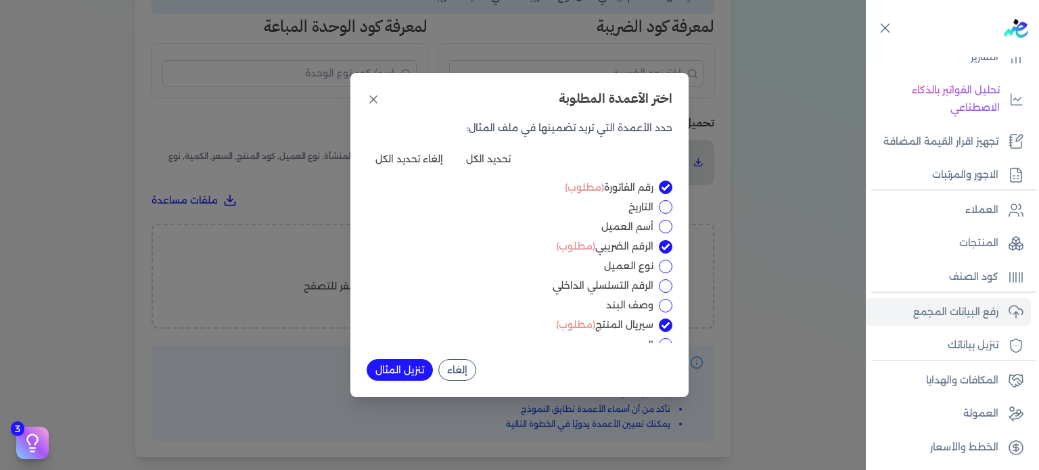
click at [660, 306] on input "وصف البند" at bounding box center [666, 306] width 14 height 14
checkbox input "true"
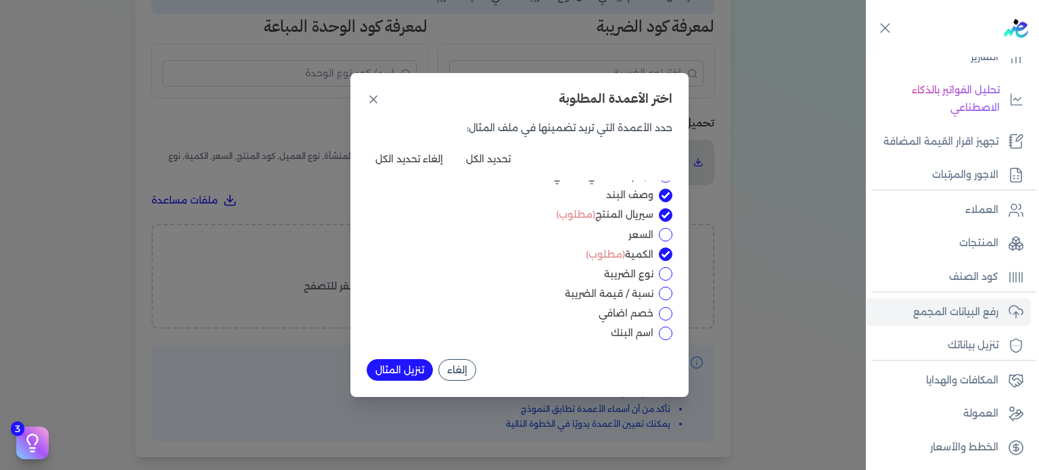
scroll to position [112, 0]
click at [664, 232] on input "السعر" at bounding box center [666, 233] width 14 height 14
checkbox input "true"
click at [666, 270] on input "نوع الضريبة" at bounding box center [666, 272] width 14 height 14
checkbox input "true"
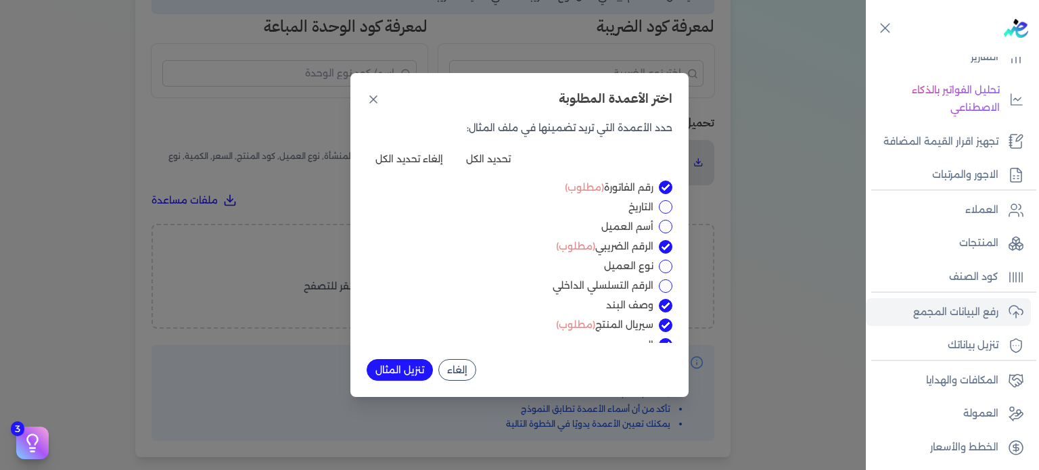
scroll to position [0, 0]
click at [371, 101] on icon at bounding box center [374, 100] width 14 height 14
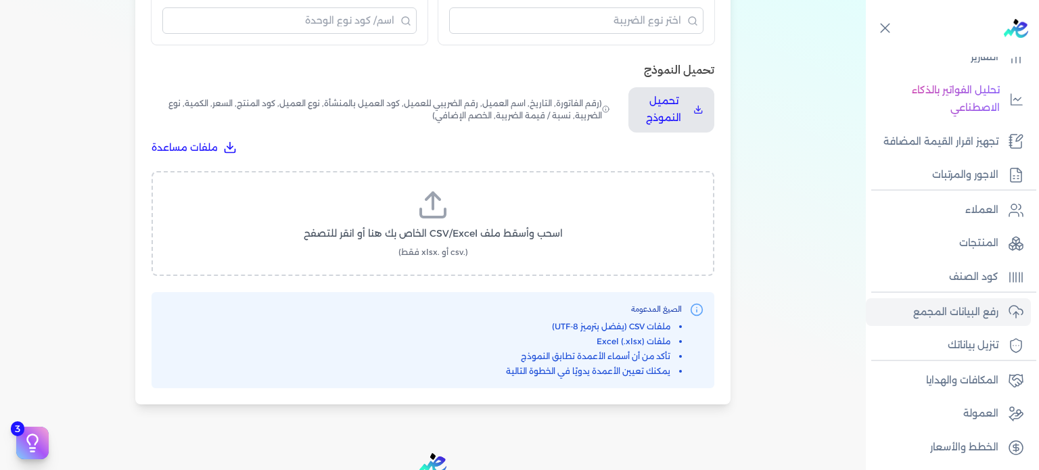
scroll to position [474, 0]
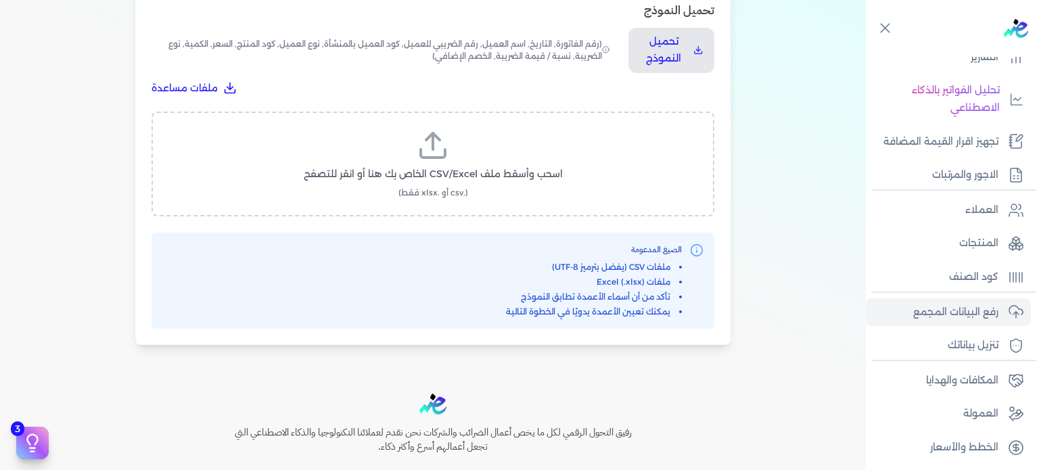
click at [419, 150] on icon at bounding box center [433, 145] width 32 height 32
click at [0, 0] on input "اسحب وأسقط ملف CSV/Excel الخاص بك هنا أو انقر للتصفح (.csv أو .xlsx فقط)" at bounding box center [0, 0] width 0 height 0
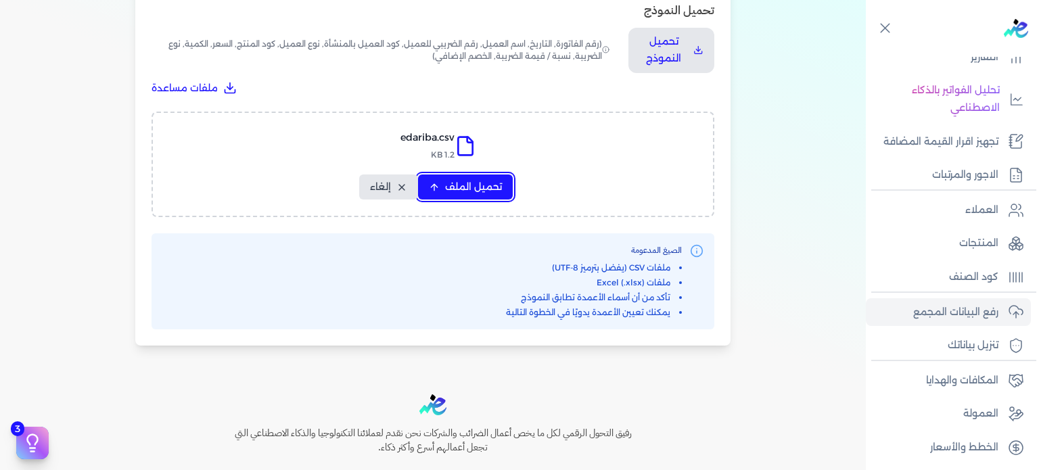
click at [460, 180] on span "تحميل الملف" at bounding box center [473, 187] width 57 height 14
select select "رقم الفاتورة"
select select "أسم العميل"
select select "الرقم الضريبي"
select select "وصف البند"
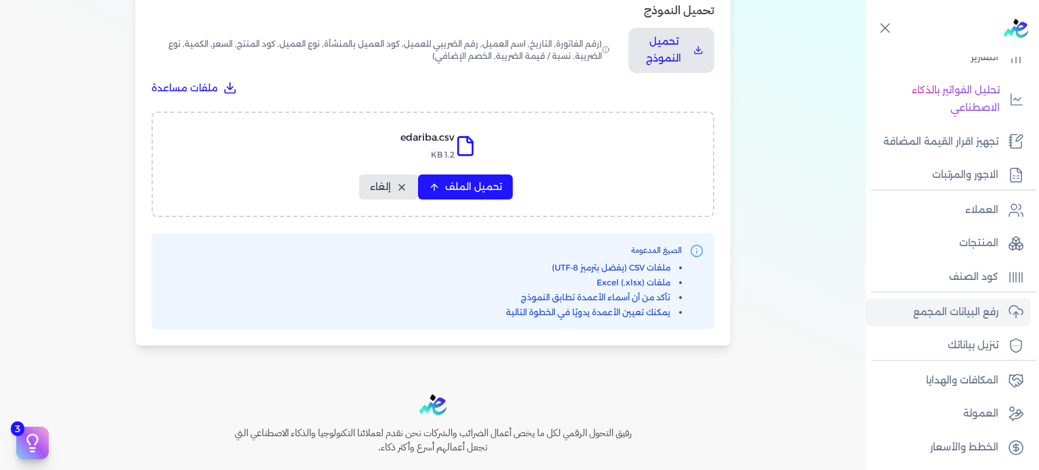
select select "سيريال المنتج"
select select "السعر"
select select "الكمية"
select select "نوع الضريبة"
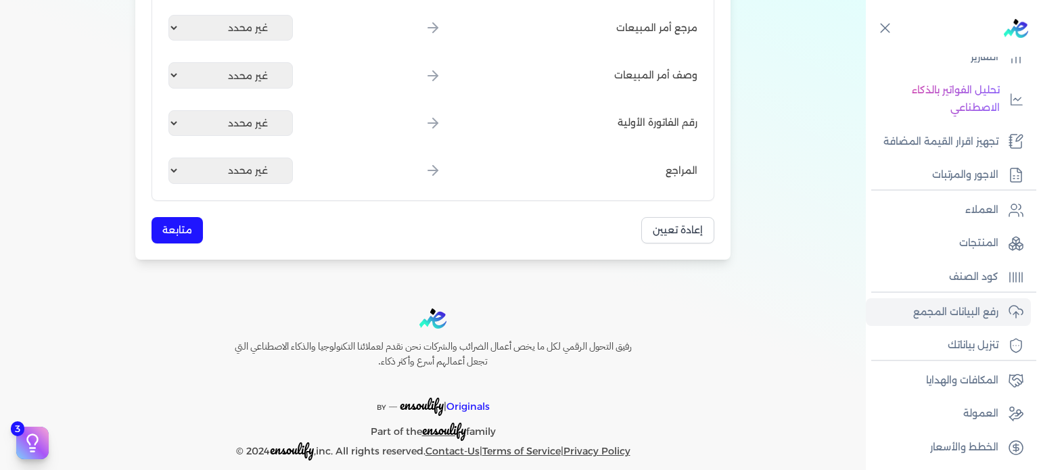
scroll to position [1750, 0]
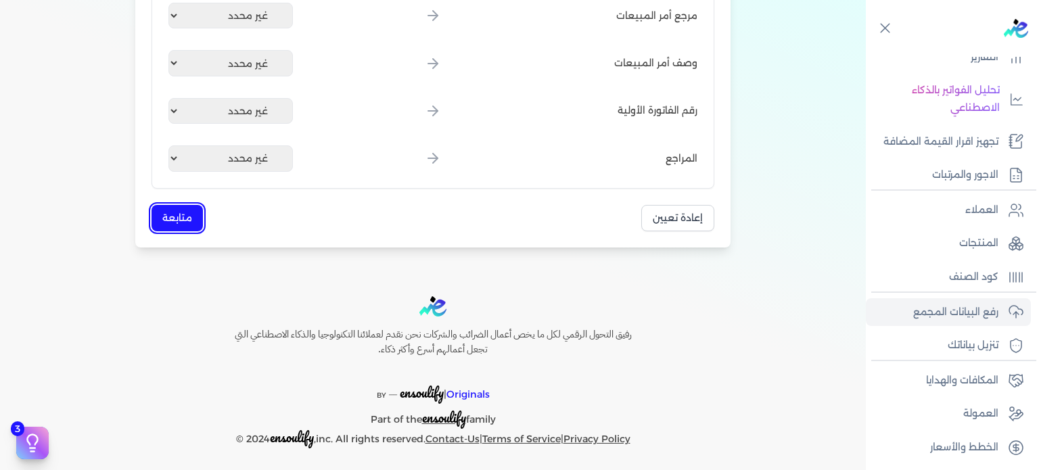
click at [166, 208] on button "متابعة" at bounding box center [177, 218] width 51 height 26
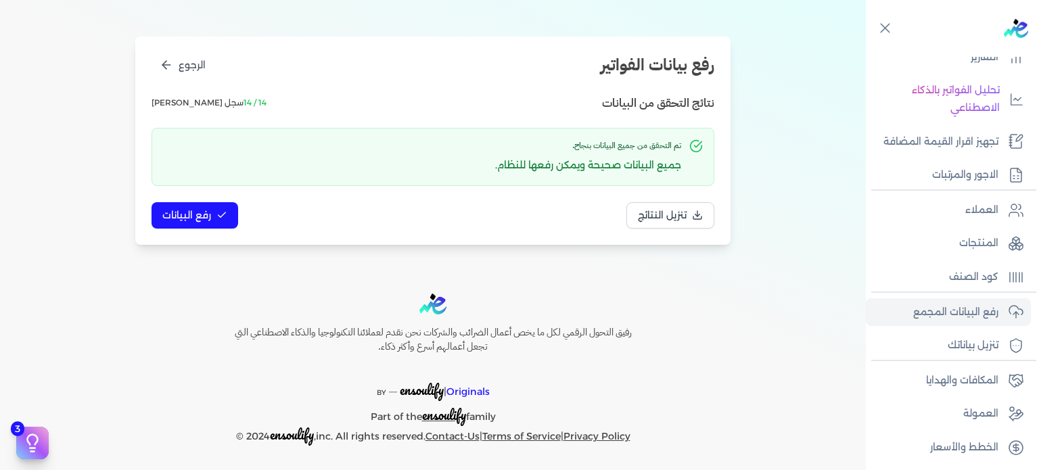
scroll to position [24, 0]
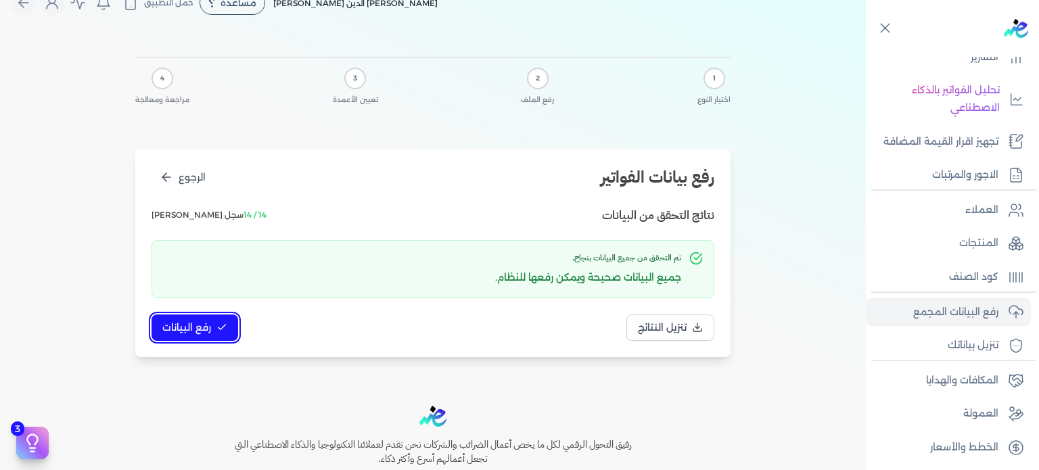
click at [202, 327] on span "رفع البيانات" at bounding box center [186, 328] width 49 height 14
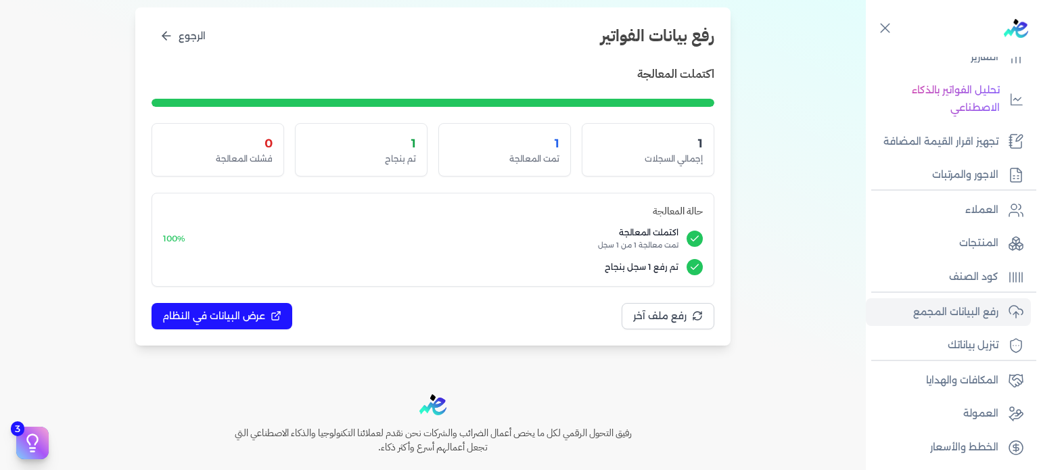
scroll to position [225, 0]
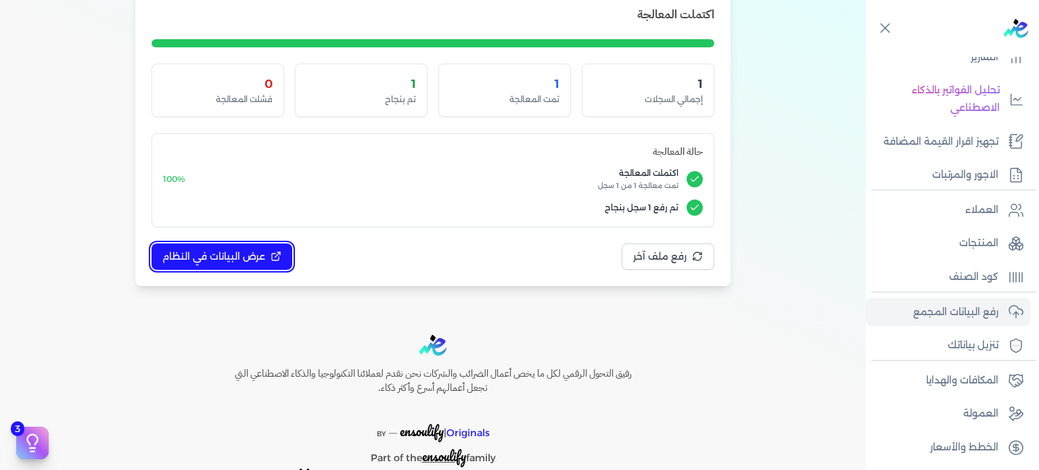
click at [239, 254] on span "عرض البيانات في النظام" at bounding box center [213, 257] width 103 height 14
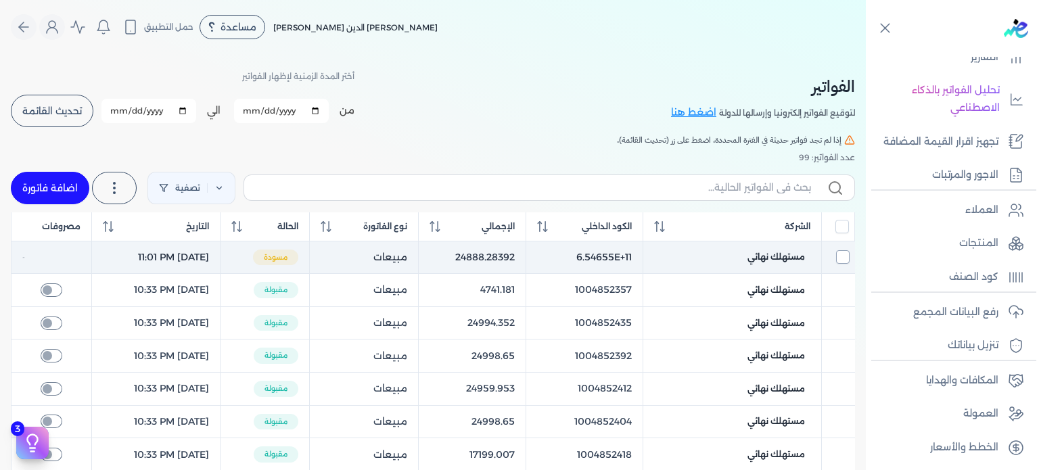
click at [846, 262] on input "checkbox" at bounding box center [843, 257] width 14 height 14
checkbox input "true"
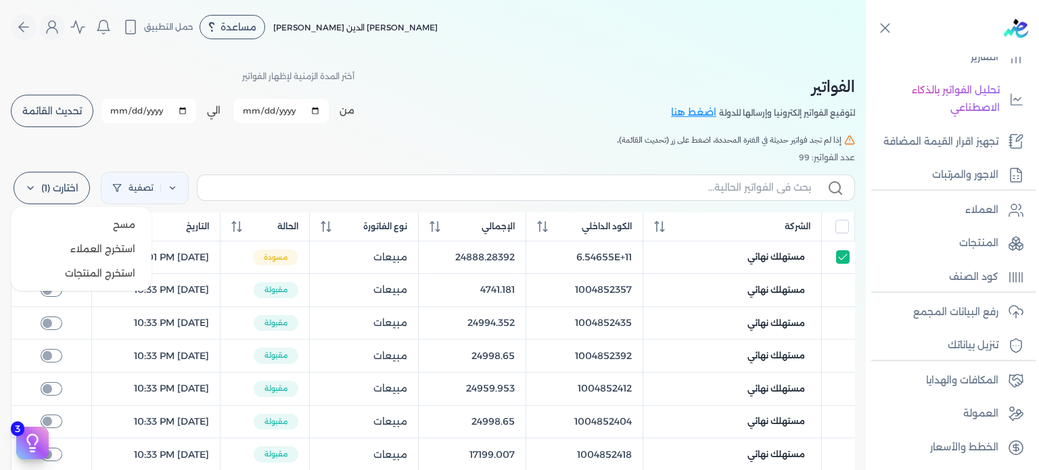
click at [58, 179] on label "اختارت (1)" at bounding box center [52, 188] width 76 height 32
click at [84, 224] on button "مسح" at bounding box center [81, 224] width 130 height 24
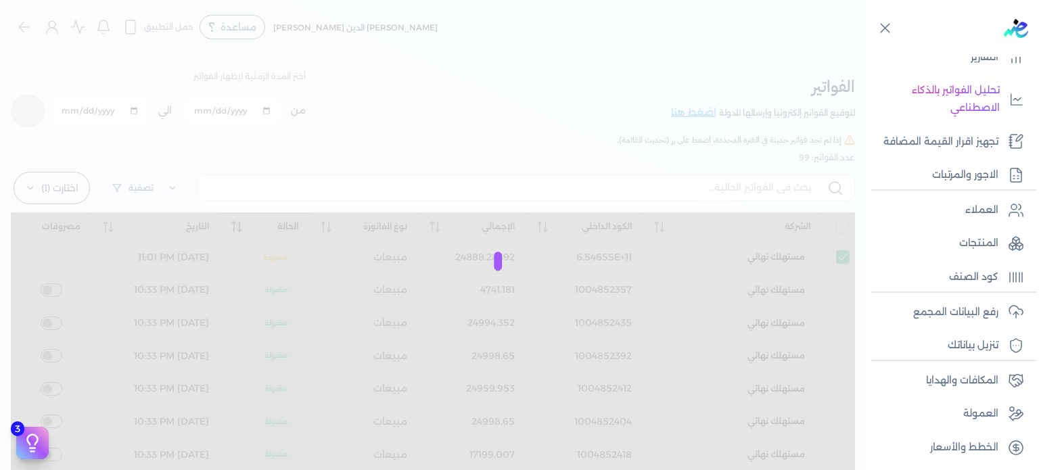
checkbox input "false"
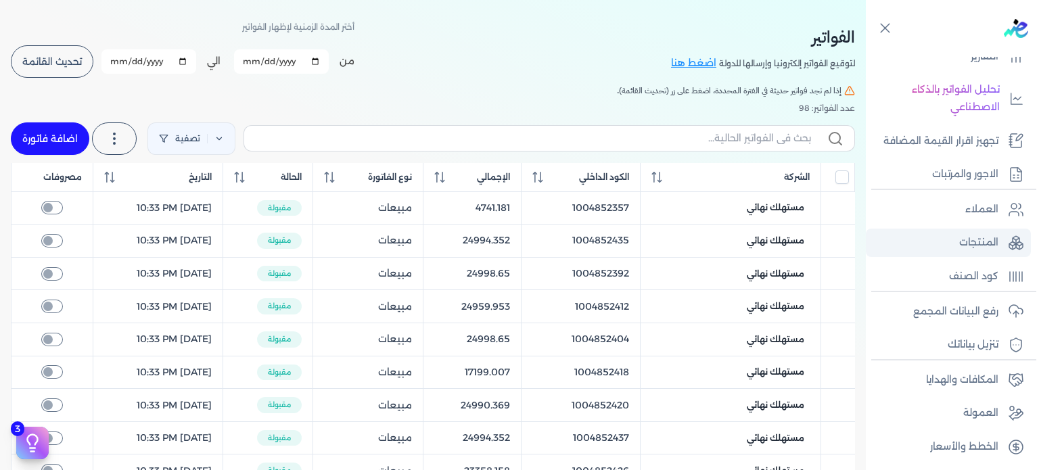
scroll to position [225, 0]
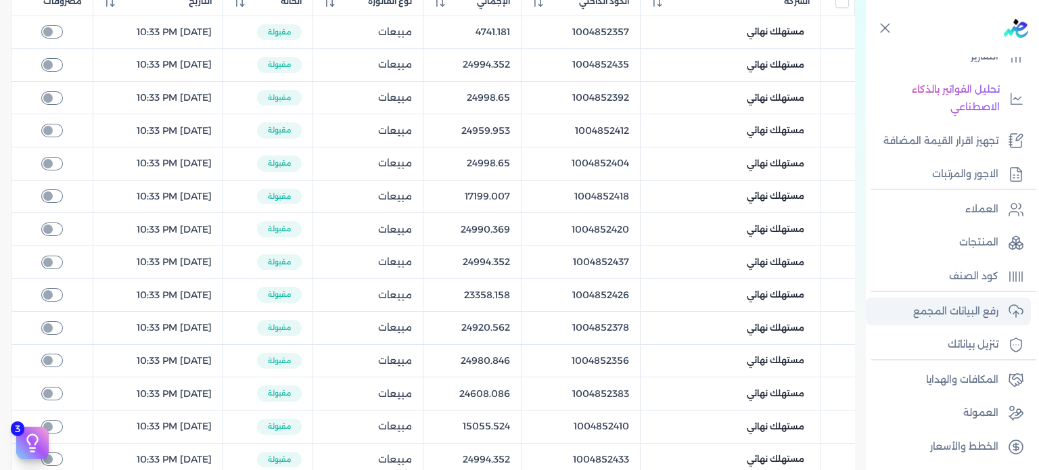
click at [980, 311] on p "رفع البيانات المجمع" at bounding box center [955, 312] width 85 height 18
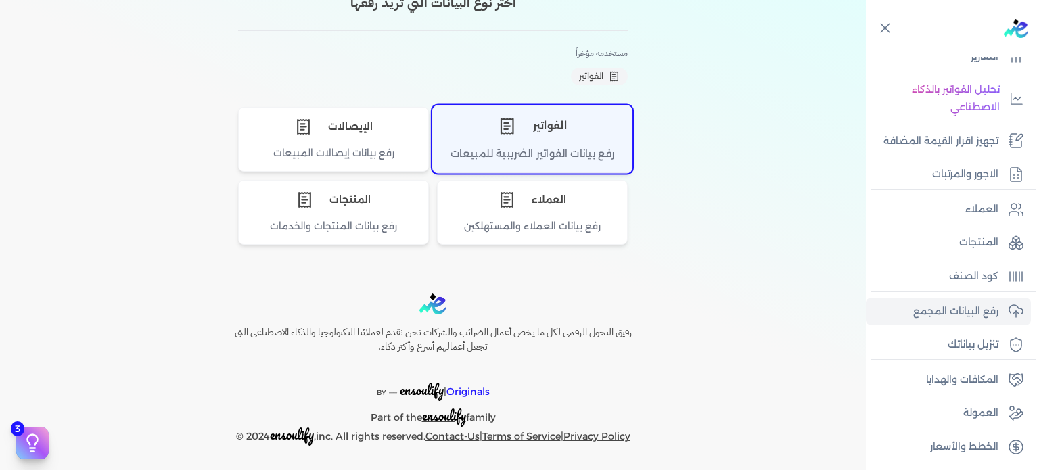
click at [525, 117] on div "الفواتير" at bounding box center [532, 126] width 199 height 41
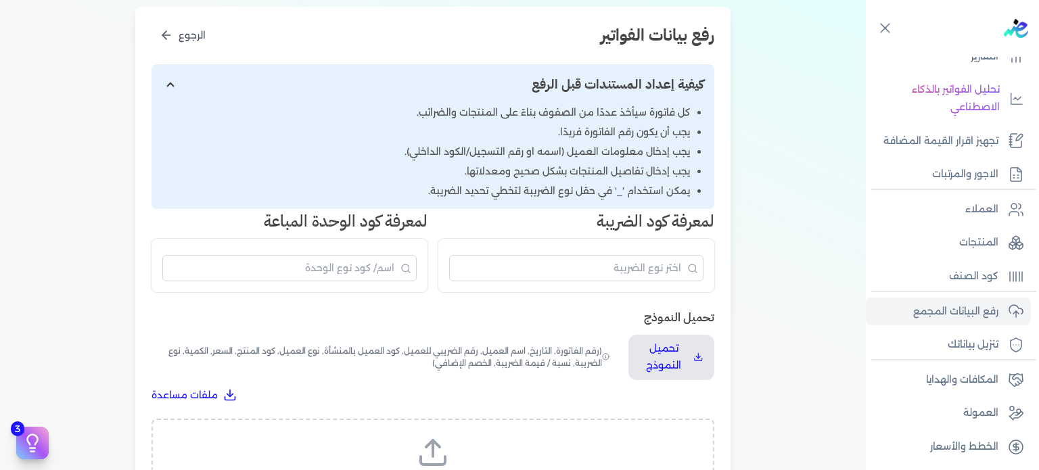
scroll to position [313, 0]
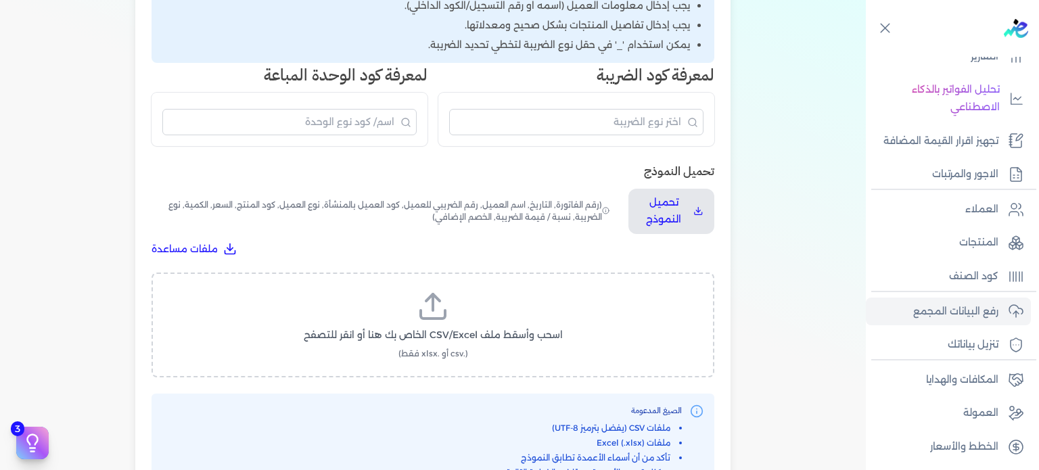
click at [464, 284] on div "اسحب وأسقط ملف CSV/Excel الخاص بك هنا أو انقر للتصفح (.csv أو .xlsx فقط)" at bounding box center [433, 325] width 563 height 105
click at [459, 308] on label "اسحب وأسقط ملف CSV/Excel الخاص بك هنا أو انقر للتصفح (.csv أو .xlsx فقط)" at bounding box center [433, 325] width 528 height 70
click at [0, 0] on input "اسحب وأسقط ملف CSV/Excel الخاص بك هنا أو انقر للتصفح (.csv أو .xlsx فقط)" at bounding box center [0, 0] width 0 height 0
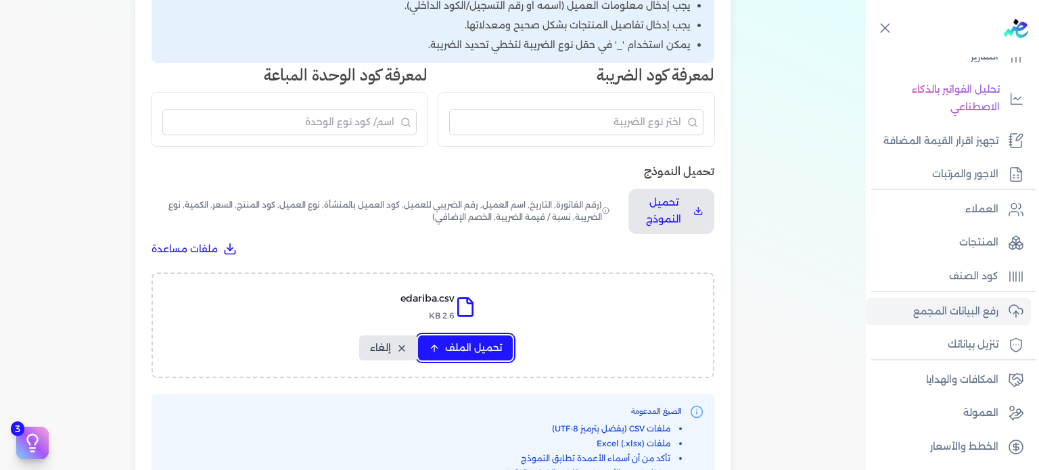
click at [474, 346] on span "تحميل الملف" at bounding box center [473, 348] width 57 height 14
select select "رقم الفاتورة"
select select "أسم العميل"
select select "الرقم الضريبي"
select select "وصف البند"
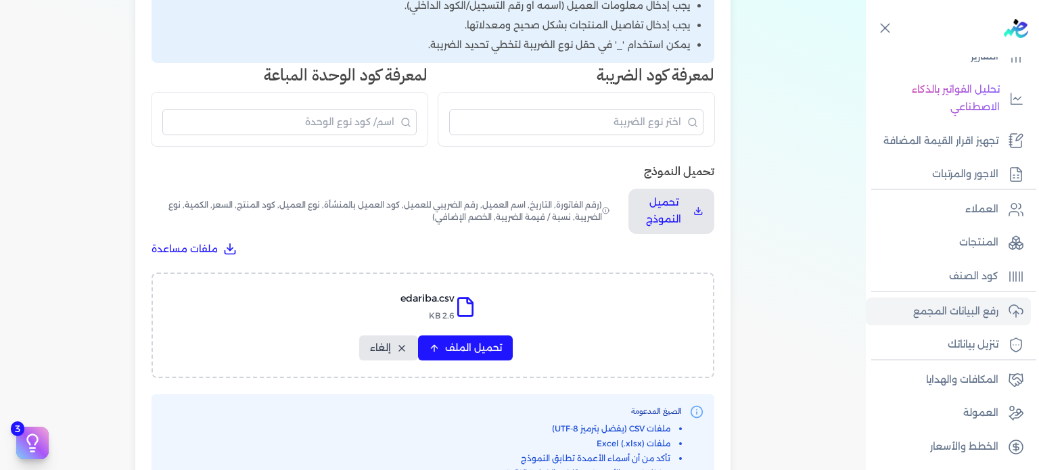
select select "سيريال المنتج"
select select "السعر"
select select "الكمية"
select select "نوع الضريبة"
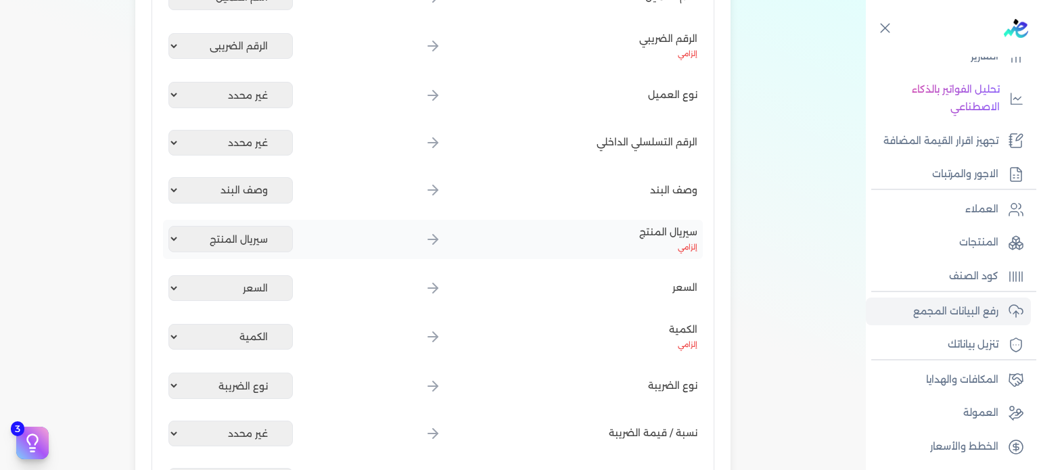
scroll to position [426, 0]
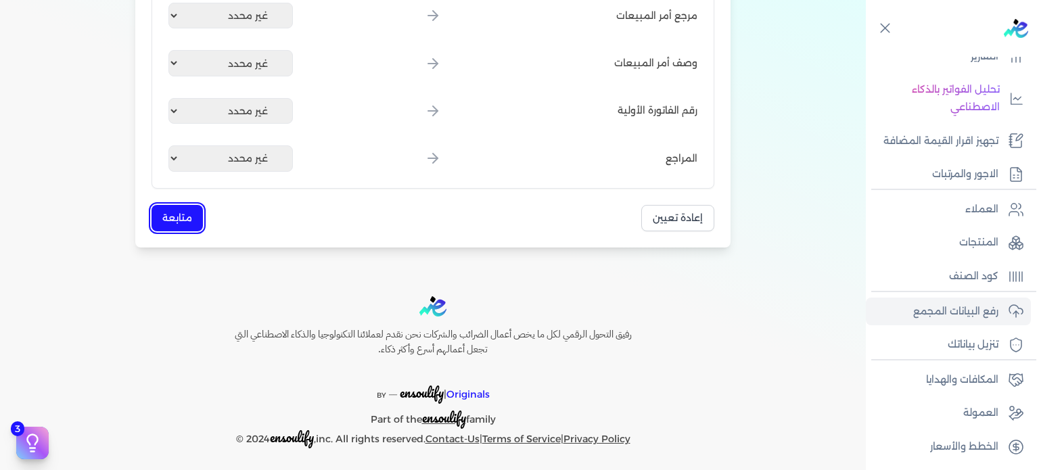
click at [181, 218] on button "متابعة" at bounding box center [177, 218] width 51 height 26
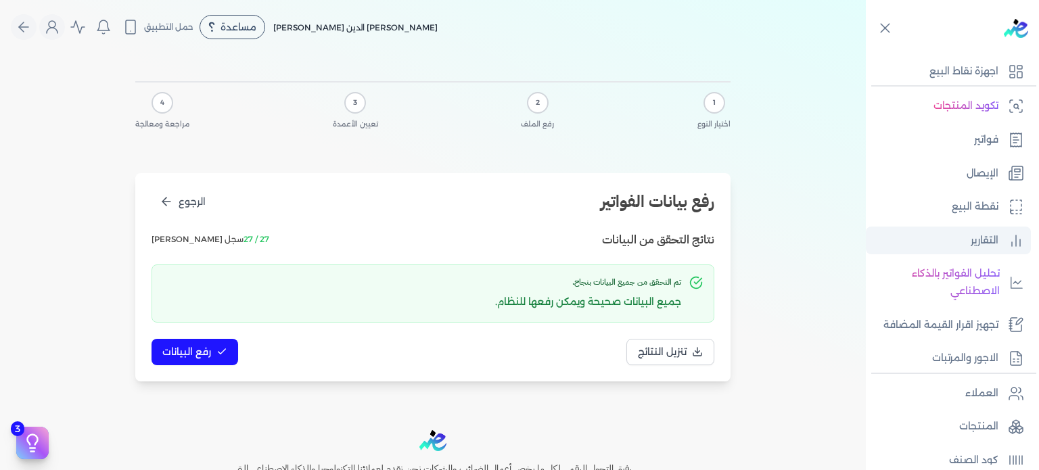
scroll to position [258, 0]
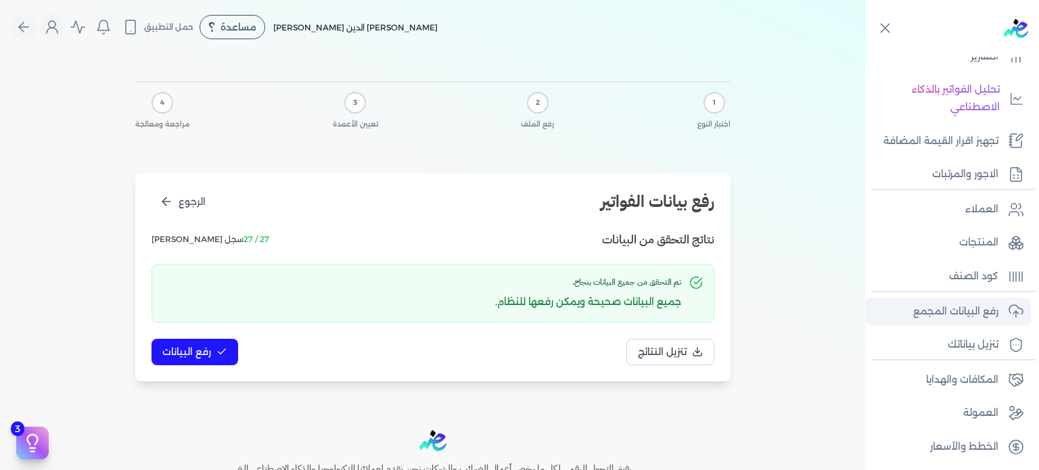
click at [977, 315] on p "رفع البيانات المجمع" at bounding box center [955, 312] width 85 height 18
click at [971, 336] on p "تنزيل بياناتك" at bounding box center [973, 345] width 51 height 18
click at [980, 313] on p "رفع البيانات المجمع" at bounding box center [955, 312] width 85 height 18
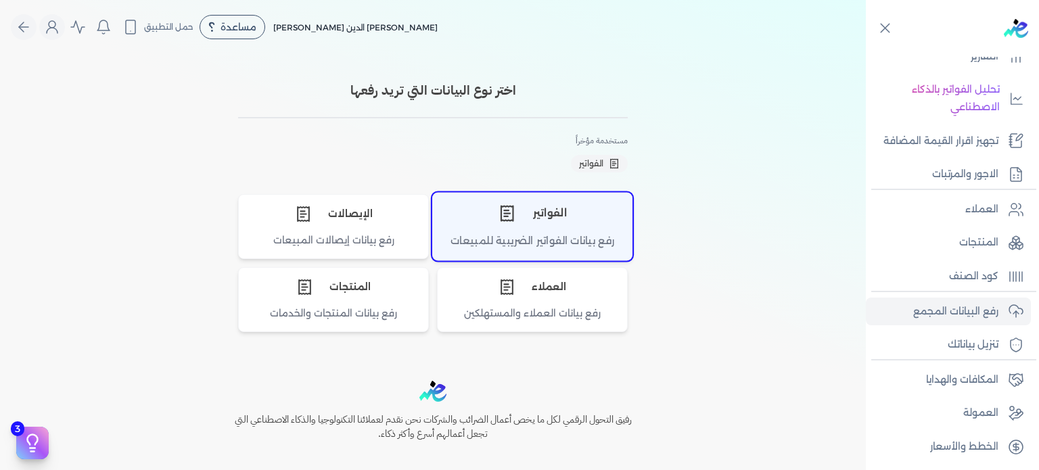
click at [507, 230] on div "الفواتير" at bounding box center [532, 213] width 199 height 41
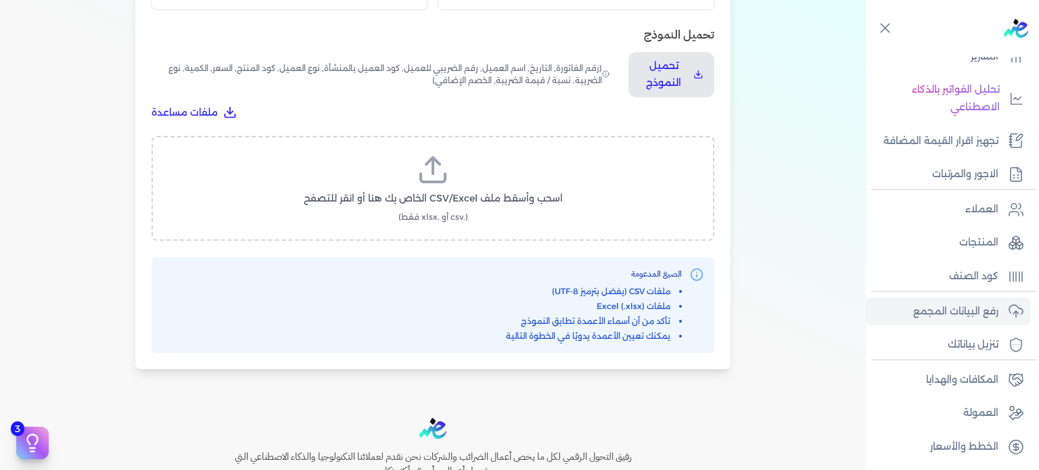
scroll to position [451, 0]
click at [452, 187] on label "اسحب وأسقط ملف CSV/Excel الخاص بك هنا أو انقر للتصفح (.csv أو .xlsx فقط)" at bounding box center [433, 187] width 528 height 70
click at [0, 0] on input "اسحب وأسقط ملف CSV/Excel الخاص بك هنا أو انقر للتصفح (.csv أو .xlsx فقط)" at bounding box center [0, 0] width 0 height 0
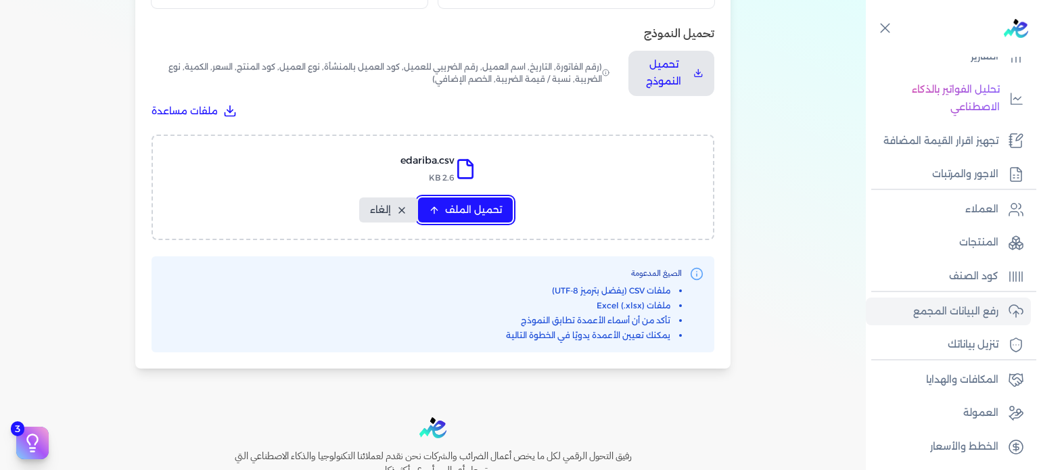
click at [447, 208] on button "تحميل الملف" at bounding box center [465, 210] width 95 height 25
select select "رقم الفاتورة"
select select "أسم العميل"
select select "الرقم الضريبي"
select select "وصف البند"
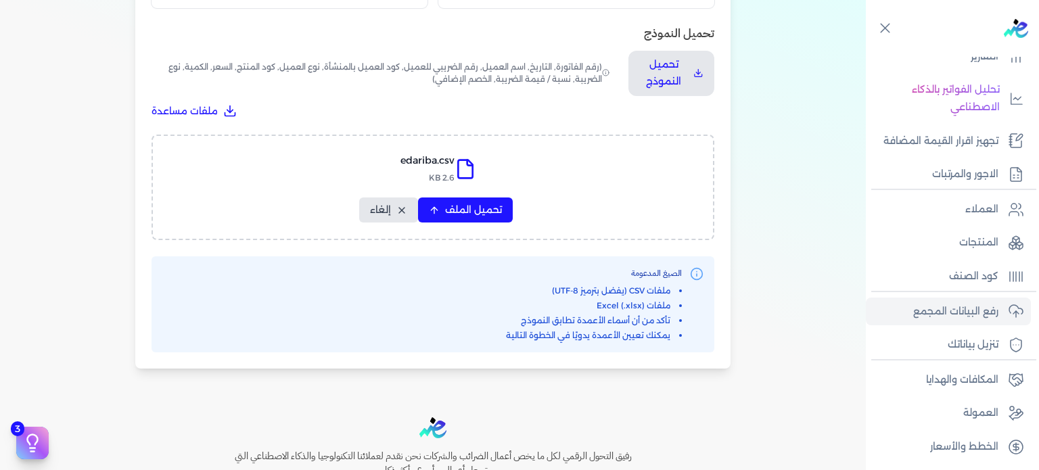
select select "سيريال المنتج"
select select "السعر"
select select "الكمية"
select select "نوع الضريبة"
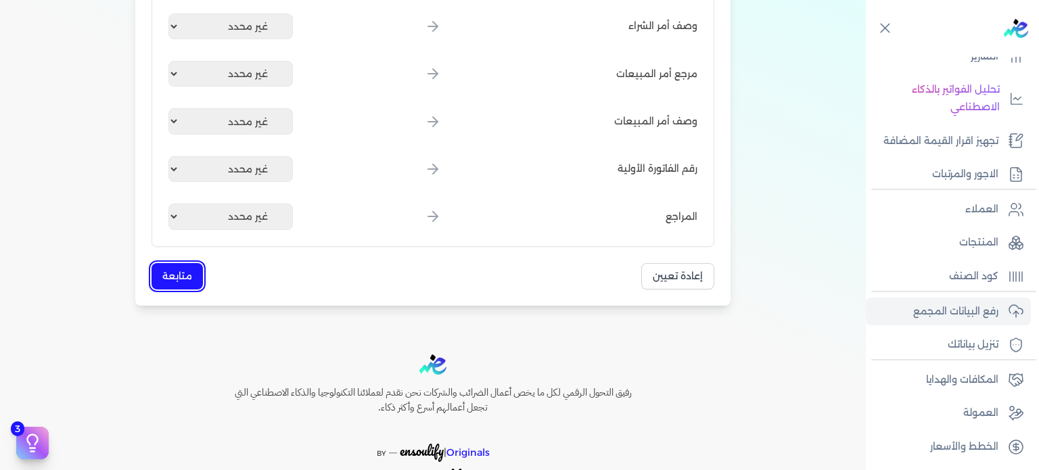
click at [178, 275] on button "متابعة" at bounding box center [177, 276] width 51 height 26
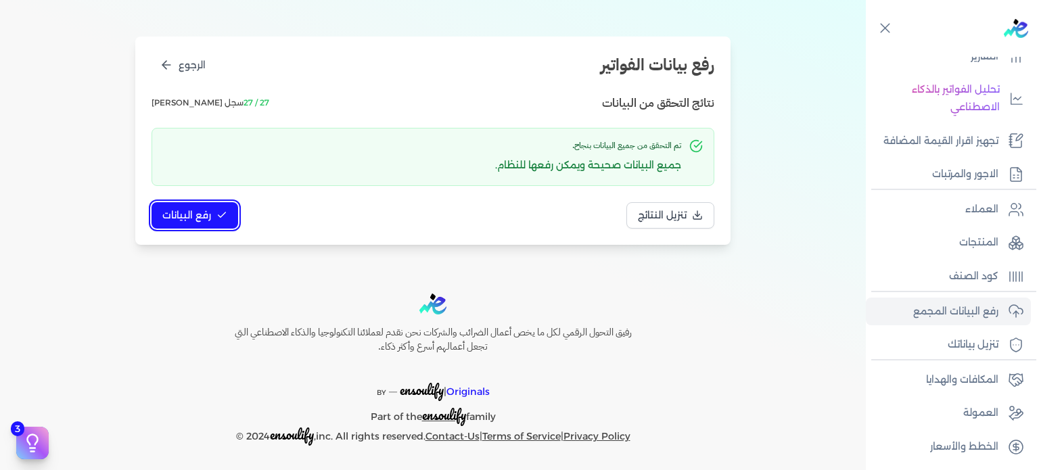
click at [195, 214] on span "رفع البيانات" at bounding box center [186, 215] width 49 height 14
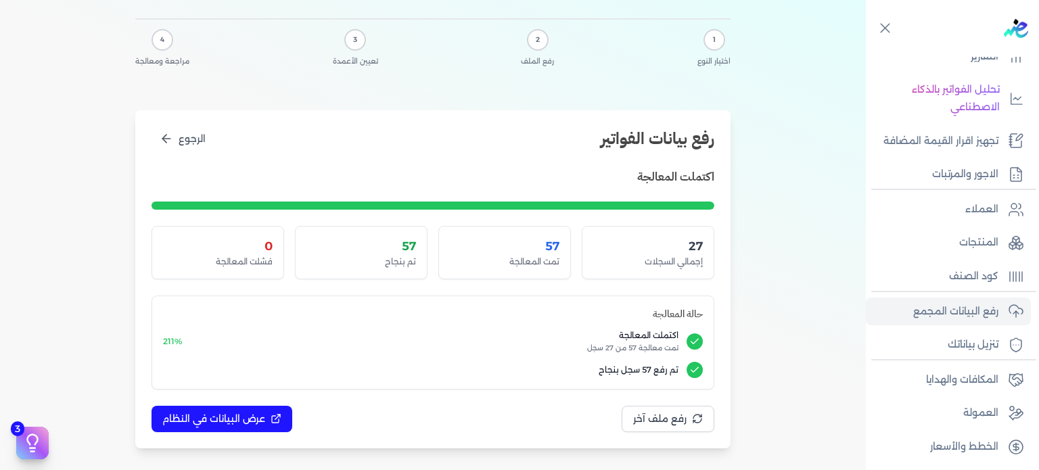
scroll to position [176, 0]
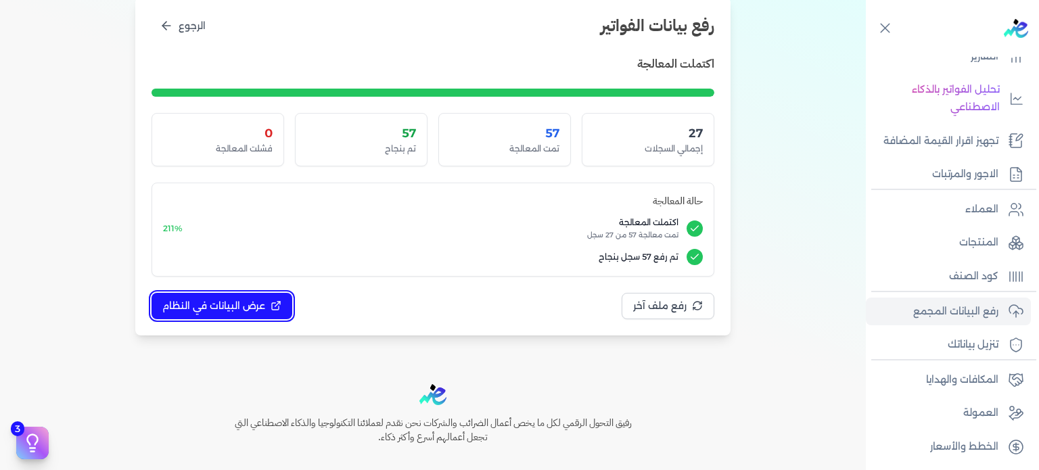
click at [229, 313] on button "عرض البيانات في النظام" at bounding box center [222, 306] width 141 height 26
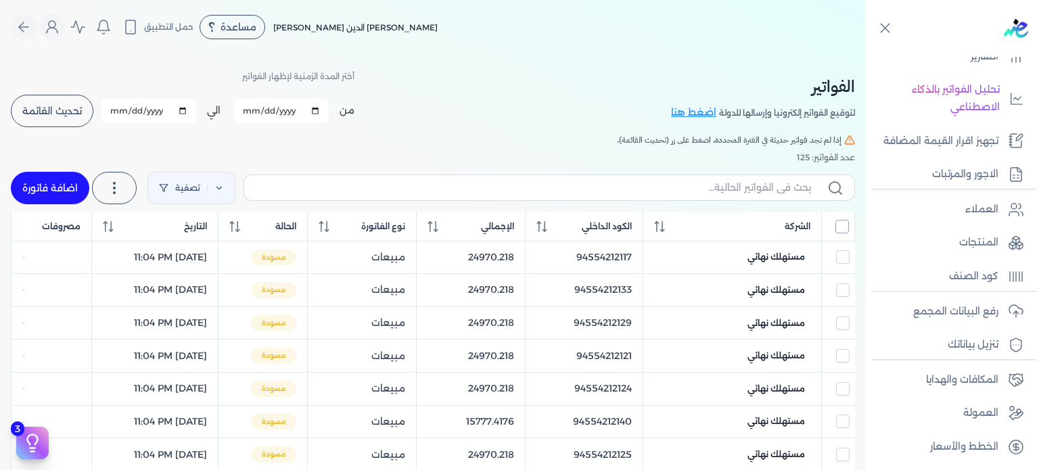
click at [847, 225] on input "All items unselected" at bounding box center [843, 227] width 14 height 14
checkbox input "true"
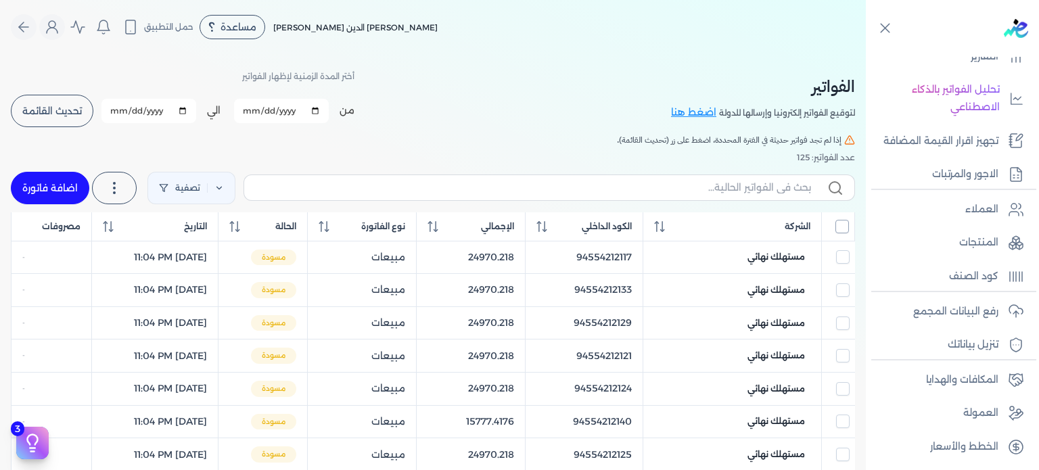
checkbox input "true"
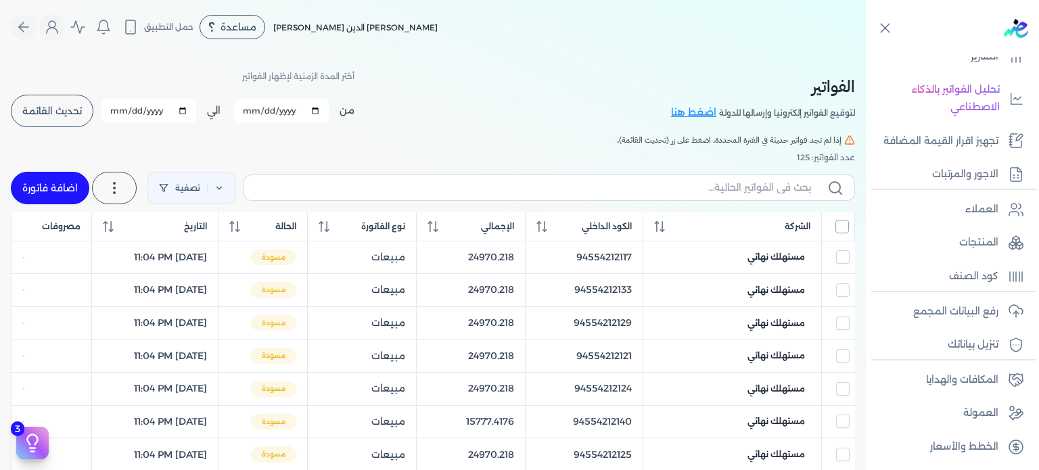
checkbox input "true"
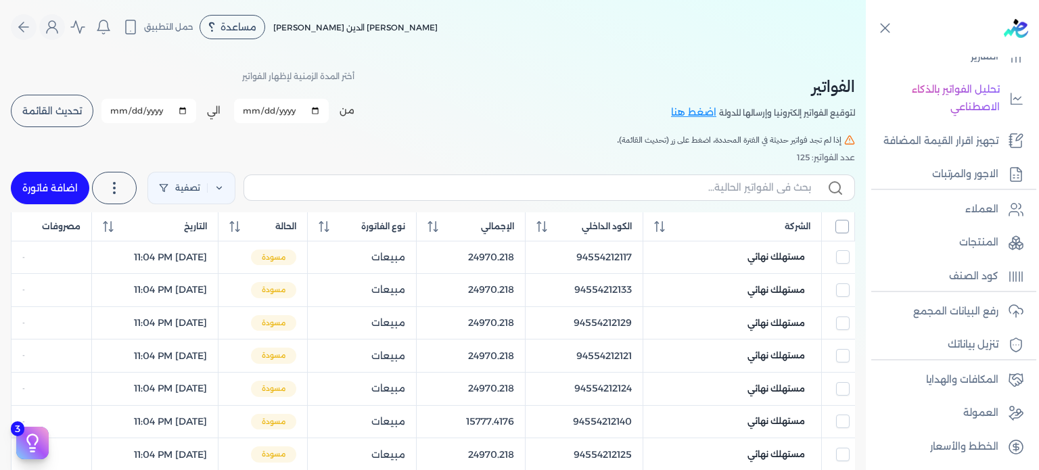
checkbox input "true"
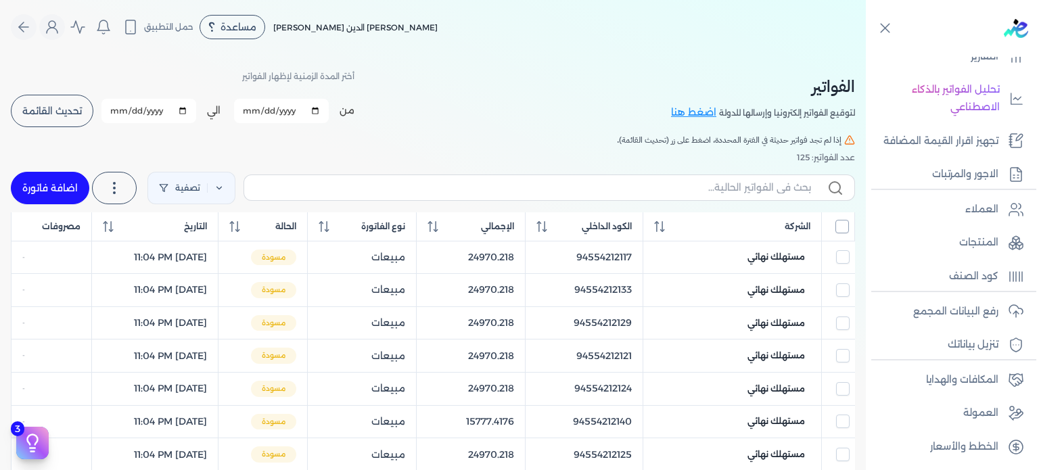
checkbox input "true"
